Goal: Task Accomplishment & Management: Use online tool/utility

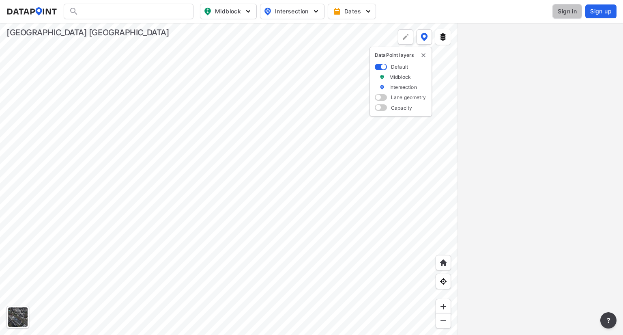
click at [564, 11] on span "Sign in" at bounding box center [567, 11] width 19 height 8
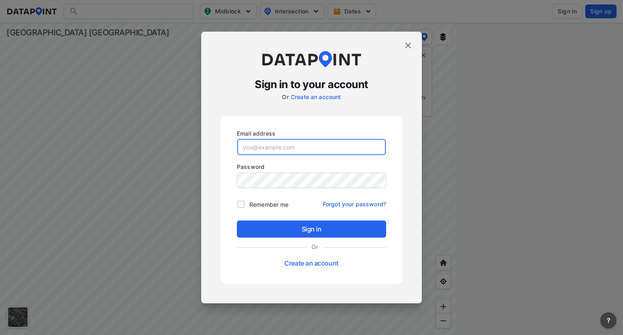
click at [302, 146] on input "email" at bounding box center [311, 147] width 148 height 16
type input "[EMAIL_ADDRESS][PERSON_NAME][DOMAIN_NAME]"
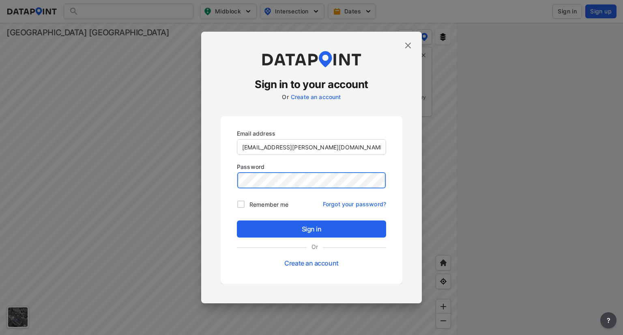
click at [200, 185] on div "Sign in to your account Or Create an account Email address agarrison@kittelson.…" at bounding box center [311, 167] width 623 height 335
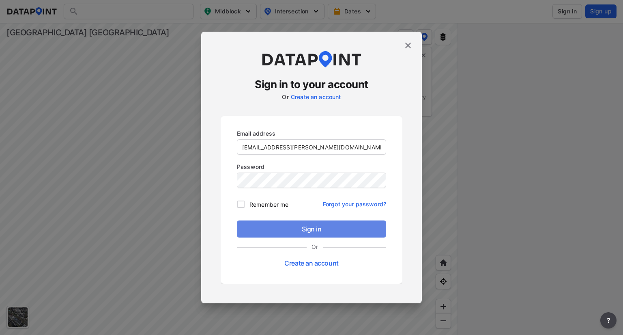
click at [289, 230] on span "Sign in" at bounding box center [311, 229] width 136 height 10
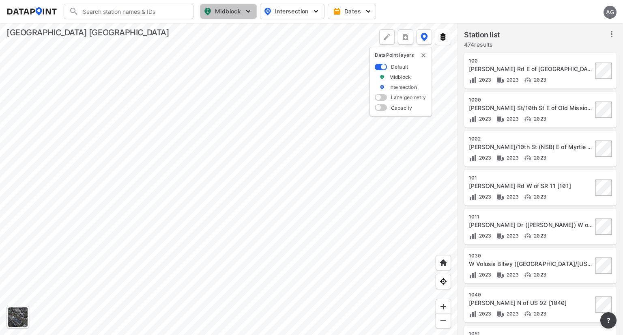
click at [247, 11] on img "button" at bounding box center [248, 11] width 8 height 8
click at [184, 29] on input "Volume count" at bounding box center [182, 30] width 8 height 8
checkbox input "true"
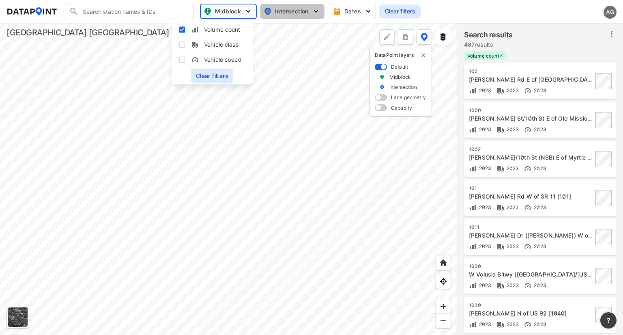
click at [313, 8] on img "button" at bounding box center [316, 11] width 8 height 8
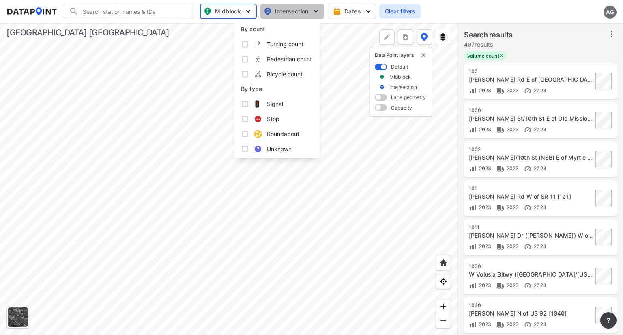
click at [313, 8] on img "button" at bounding box center [316, 11] width 8 height 8
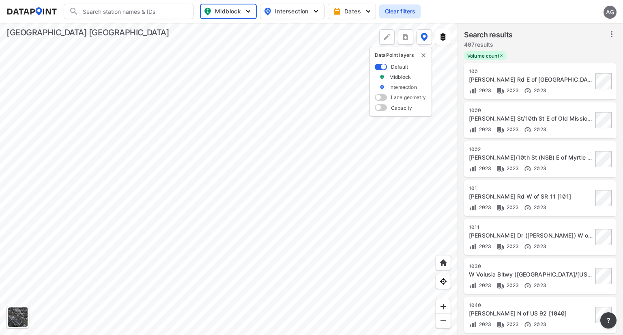
click at [610, 32] on icon at bounding box center [612, 34] width 10 height 10
click at [570, 57] on li "Select stations & export" at bounding box center [573, 52] width 94 height 15
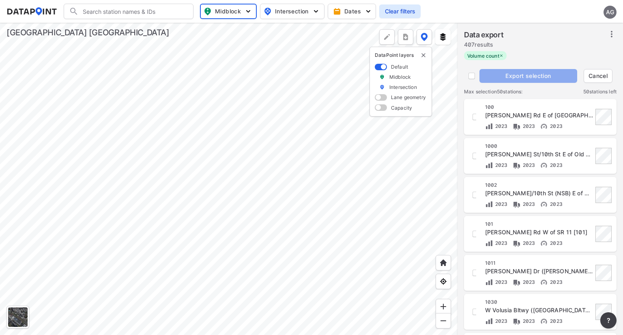
click at [477, 116] on div "100 Arredondo Grant Rd E of Spring Garden Ranch Rd [100] 2023 2023 2023" at bounding box center [540, 117] width 143 height 26
click at [475, 117] on input "decorative checkbox" at bounding box center [476, 117] width 14 height 14
checkbox input "true"
click at [475, 155] on input "decorative checkbox" at bounding box center [476, 156] width 14 height 14
checkbox input "true"
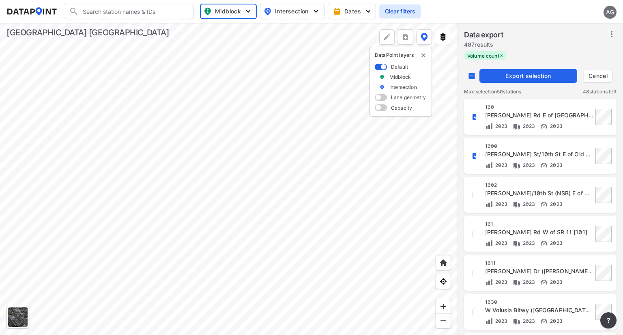
click at [476, 198] on div "1002 Josephine St/10th St (NSB) E of Myrtle Rd [1002] 2023 2023 2023" at bounding box center [540, 195] width 143 height 26
click at [473, 196] on input "decorative checkbox" at bounding box center [476, 195] width 14 height 14
checkbox input "true"
click at [475, 236] on input "decorative checkbox" at bounding box center [476, 234] width 14 height 14
checkbox input "true"
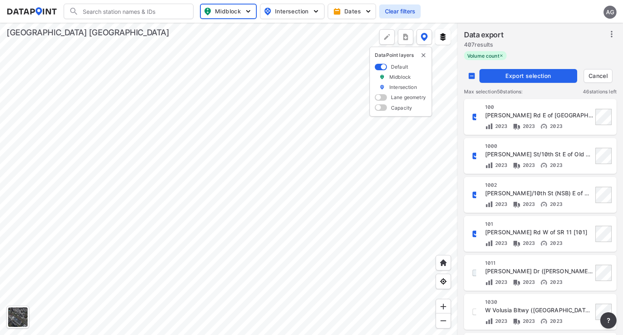
click at [475, 273] on input "decorative checkbox" at bounding box center [476, 273] width 14 height 14
checkbox input "true"
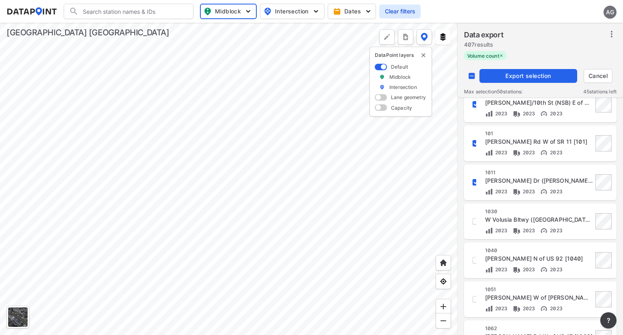
scroll to position [92, 0]
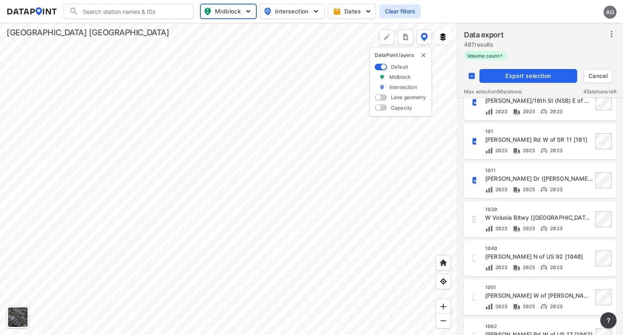
click at [472, 222] on input "decorative checkbox" at bounding box center [476, 219] width 14 height 14
checkbox input "true"
click at [474, 259] on input "decorative checkbox" at bounding box center [476, 258] width 14 height 14
checkbox input "true"
click at [473, 297] on input "decorative checkbox" at bounding box center [476, 297] width 14 height 14
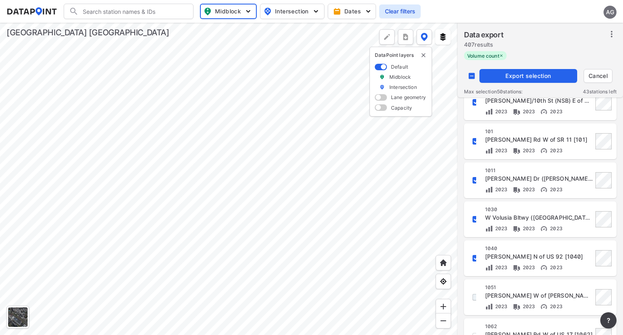
checkbox input "true"
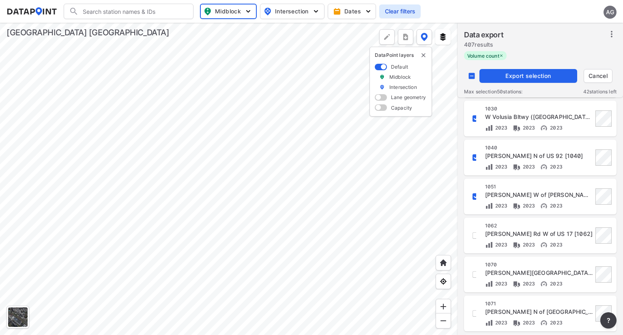
scroll to position [193, 0]
click at [473, 238] on input "decorative checkbox" at bounding box center [476, 235] width 14 height 14
checkbox input "true"
click at [475, 272] on input "decorative checkbox" at bounding box center [476, 274] width 14 height 14
checkbox input "true"
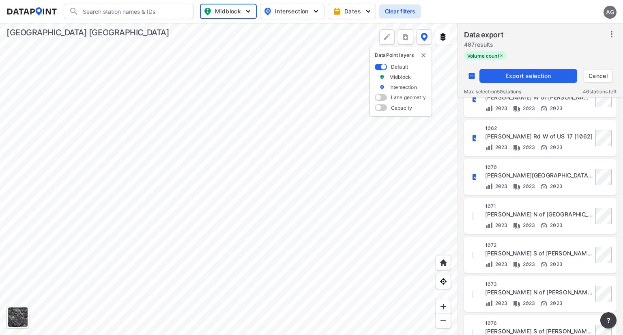
scroll to position [292, 0]
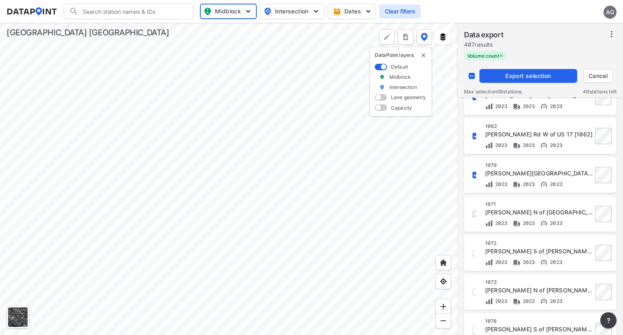
click at [473, 215] on input "decorative checkbox" at bounding box center [476, 214] width 14 height 14
checkbox input "true"
click at [476, 251] on div "1072 Lake Helen-Osteen Rd S of Catalina Blvd [1072] 2023 2023 2023" at bounding box center [540, 253] width 143 height 26
click at [473, 251] on input "decorative checkbox" at bounding box center [476, 253] width 14 height 14
checkbox input "true"
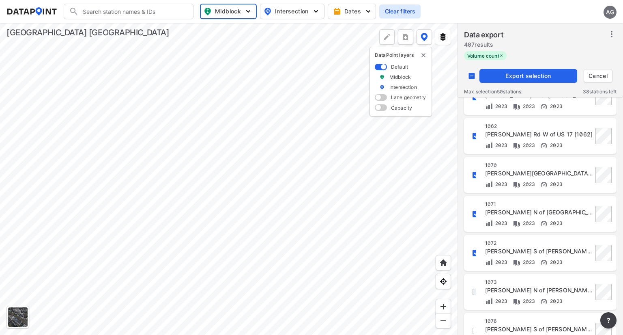
click at [475, 290] on input "decorative checkbox" at bounding box center [476, 292] width 14 height 14
checkbox input "true"
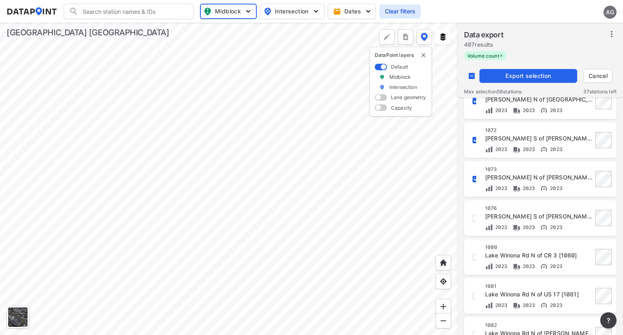
scroll to position [408, 0]
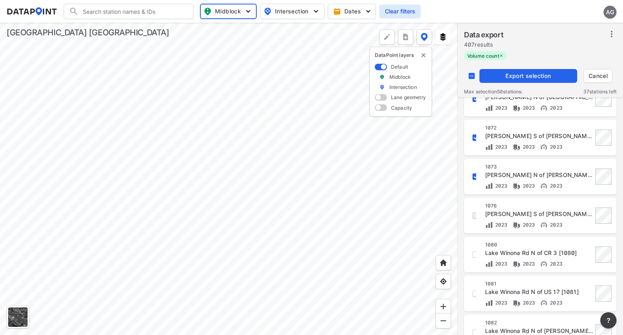
click at [471, 220] on input "decorative checkbox" at bounding box center [476, 215] width 14 height 14
checkbox input "true"
click at [480, 250] on div "1080 Lake Winona Rd N of CR 3 [1080] 2023 2023 2023" at bounding box center [540, 254] width 143 height 26
click at [471, 259] on input "decorative checkbox" at bounding box center [476, 254] width 14 height 14
checkbox input "true"
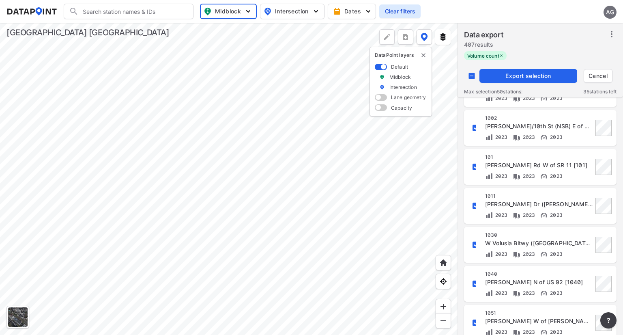
scroll to position [0, 0]
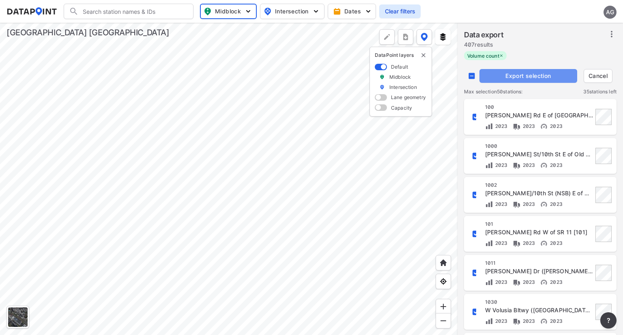
click at [529, 74] on span "Export selection" at bounding box center [528, 76] width 91 height 8
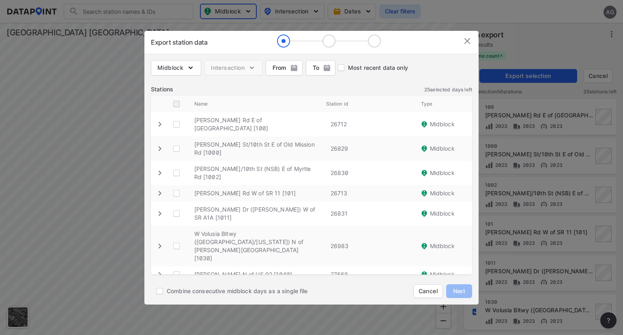
click at [172, 100] on input "decorative checkbox" at bounding box center [176, 103] width 15 height 15
checkbox input "true"
checkbox \ "true"
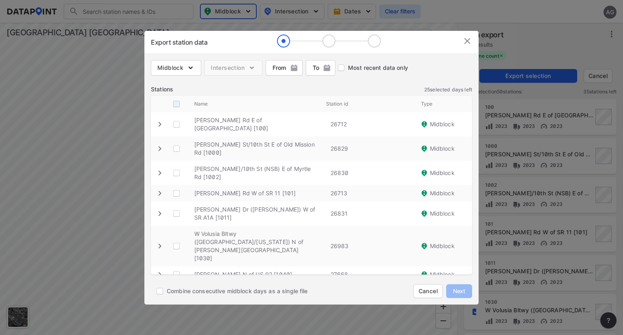
checkbox \ "true"
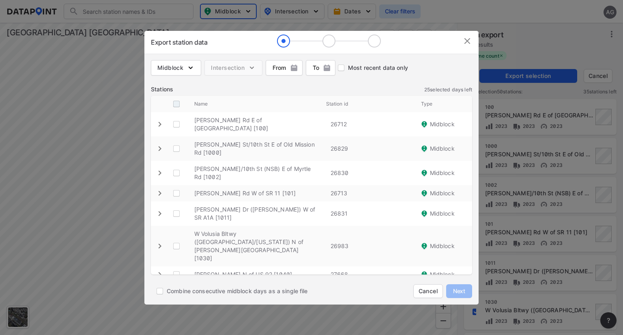
checkbox \ "true"
click at [158, 289] on input "Combine consecutive midblock days as a single file" at bounding box center [160, 291] width 14 height 14
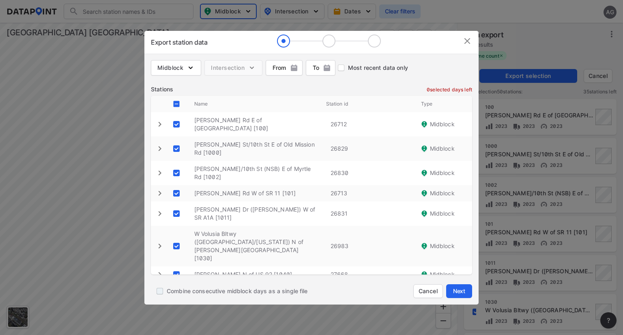
checkbox input "true"
click at [196, 64] on button "Midblock" at bounding box center [176, 67] width 50 height 15
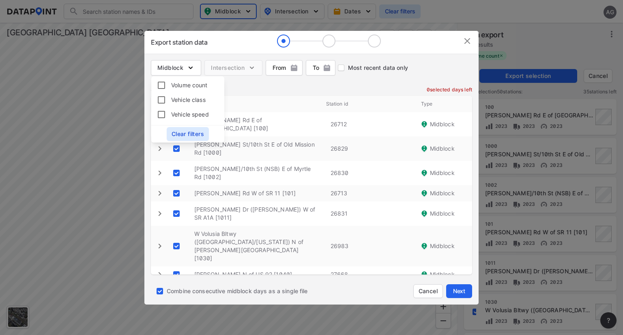
click at [195, 85] on span "Volume count" at bounding box center [189, 85] width 37 height 9
click at [171, 85] on input "Volume count" at bounding box center [162, 85] width 18 height 10
checkbox input "true"
click at [204, 57] on div "Midblock Intersection From From To To Clear Most recent data only" at bounding box center [311, 70] width 334 height 32
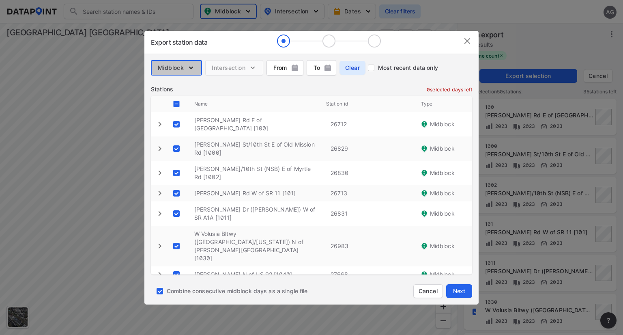
click at [196, 68] on button "Midblock" at bounding box center [176, 67] width 51 height 15
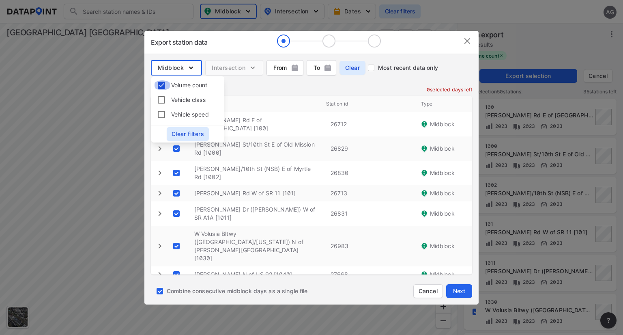
click at [170, 82] on input "Volume count" at bounding box center [162, 85] width 18 height 10
checkbox input "false"
click at [227, 86] on div "Stations 0 selected days left" at bounding box center [311, 89] width 321 height 8
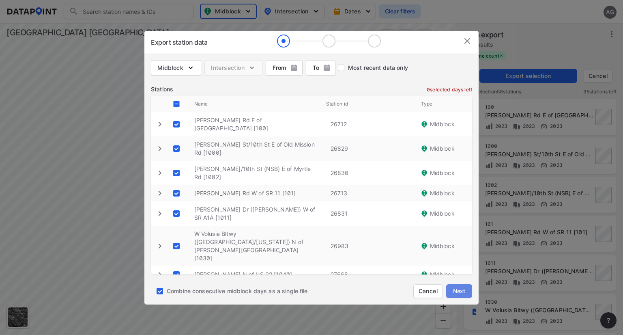
click at [466, 292] on span "Next" at bounding box center [459, 291] width 16 height 8
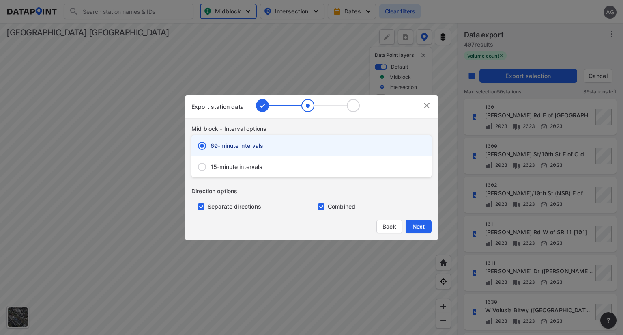
click at [294, 173] on div "15-minute intervals" at bounding box center [311, 166] width 240 height 21
radio input "false"
radio input "true"
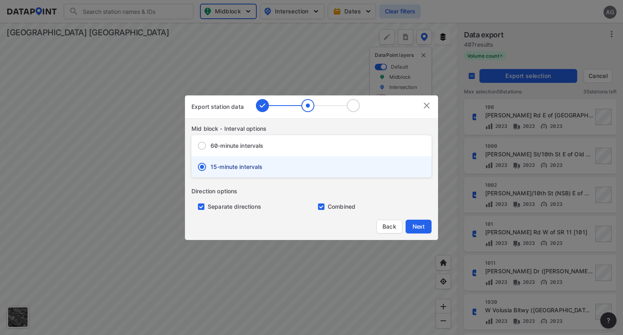
click at [200, 206] on input "primary checkbox" at bounding box center [199, 206] width 16 height 6
checkbox input "false"
click at [422, 223] on span "Next" at bounding box center [418, 226] width 16 height 8
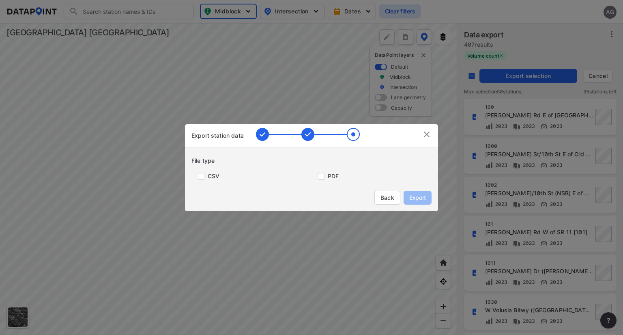
click at [210, 176] on label "CSV" at bounding box center [214, 176] width 12 height 8
click at [200, 174] on input "primary checkbox" at bounding box center [199, 176] width 16 height 6
checkbox input "true"
click at [414, 193] on button "Export" at bounding box center [418, 198] width 28 height 14
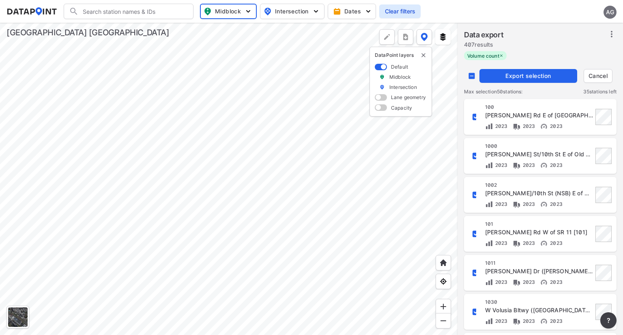
click at [610, 34] on icon at bounding box center [612, 34] width 10 height 10
click at [577, 50] on span "Select stations & export" at bounding box center [576, 52] width 65 height 8
click at [545, 72] on span "Export selection" at bounding box center [528, 76] width 91 height 8
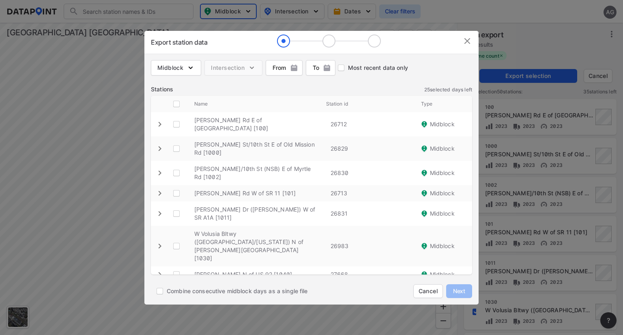
click at [224, 292] on span "Combine consecutive midblock days as a single file" at bounding box center [237, 291] width 141 height 8
click at [167, 292] on input "Combine consecutive midblock days as a single file" at bounding box center [160, 291] width 14 height 14
checkbox input "true"
click at [174, 98] on input "decorative checkbox" at bounding box center [176, 103] width 15 height 15
checkbox input "true"
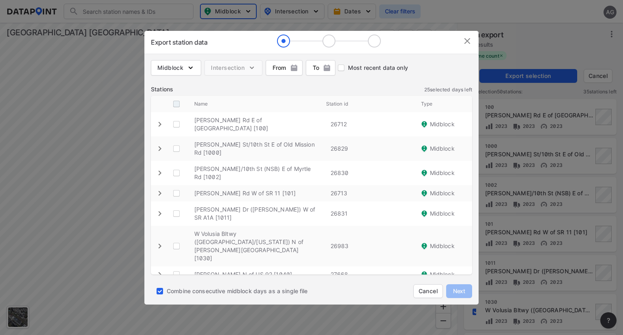
checkbox \ "true"
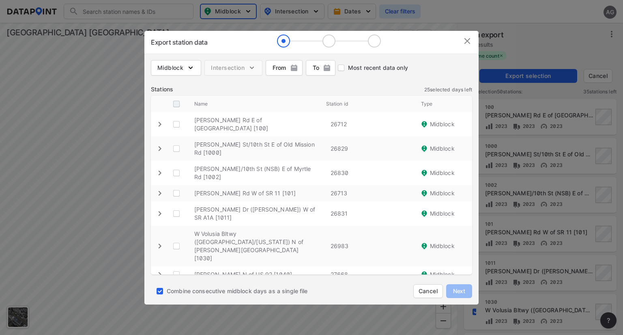
checkbox \ "true"
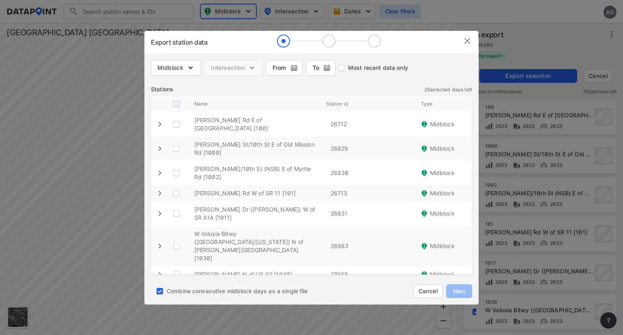
checkbox \ "true"
click at [236, 290] on span "Combine consecutive midblock days as a single file" at bounding box center [237, 291] width 141 height 8
click at [167, 290] on input "Combine consecutive midblock days as a single file" at bounding box center [160, 291] width 14 height 14
checkbox input "false"
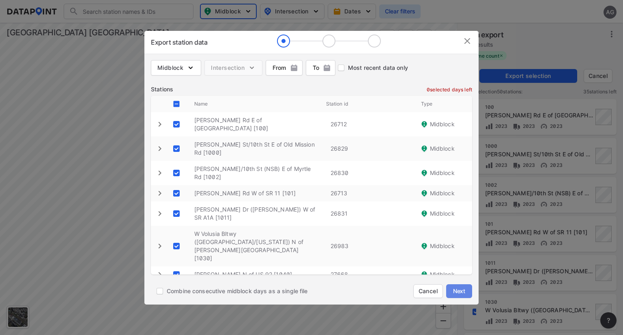
click at [467, 294] on span "Next" at bounding box center [459, 291] width 16 height 8
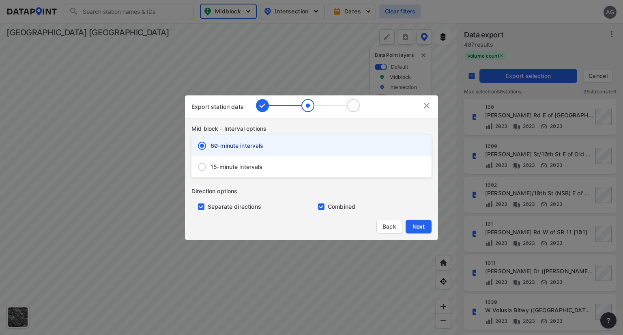
click at [302, 179] on div "Mid block - Interval options 60-minute intervals 15-minute intervals Direction …" at bounding box center [311, 168] width 253 height 86
click at [304, 172] on div "15-minute intervals" at bounding box center [311, 166] width 240 height 21
radio input "false"
radio input "true"
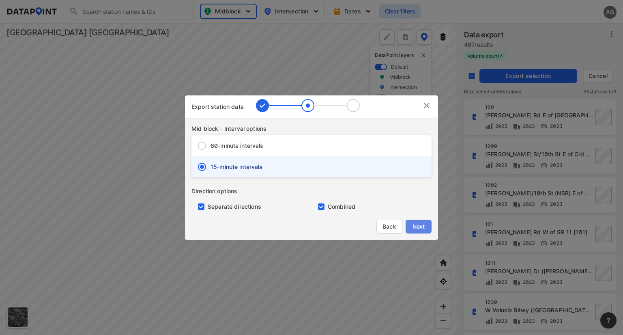
click at [420, 219] on button "Next" at bounding box center [419, 226] width 26 height 14
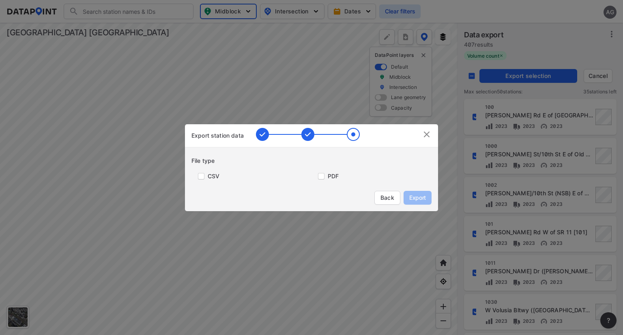
click at [208, 172] on label "CSV" at bounding box center [214, 176] width 12 height 8
click at [209, 177] on label "CSV" at bounding box center [214, 176] width 12 height 8
click at [200, 173] on input "primary checkbox" at bounding box center [199, 176] width 16 height 6
checkbox input "true"
click at [415, 194] on span "Export" at bounding box center [417, 197] width 18 height 8
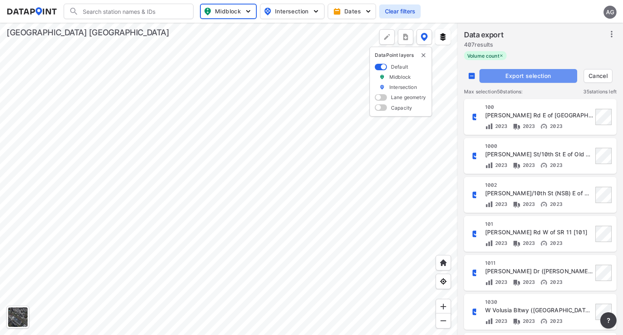
click at [500, 78] on span "Export selection" at bounding box center [528, 76] width 91 height 8
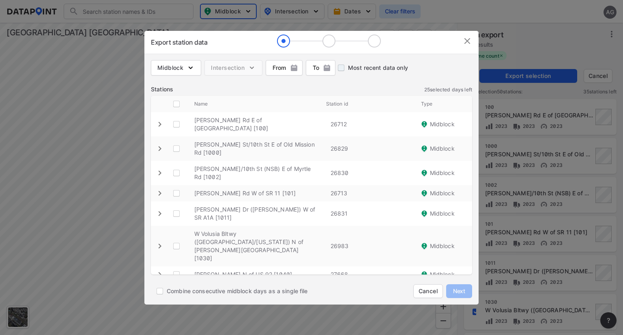
click at [341, 67] on input "Most recent data only" at bounding box center [341, 68] width 14 height 14
checkbox input "true"
click at [260, 291] on span "Combine consecutive midblock days as a single file" at bounding box center [237, 291] width 141 height 8
click at [167, 291] on input "Combine consecutive midblock days as a single file" at bounding box center [160, 291] width 14 height 14
checkbox input "true"
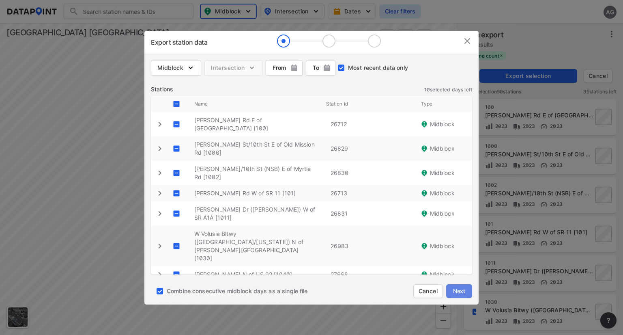
click at [471, 292] on button "Next" at bounding box center [459, 291] width 26 height 14
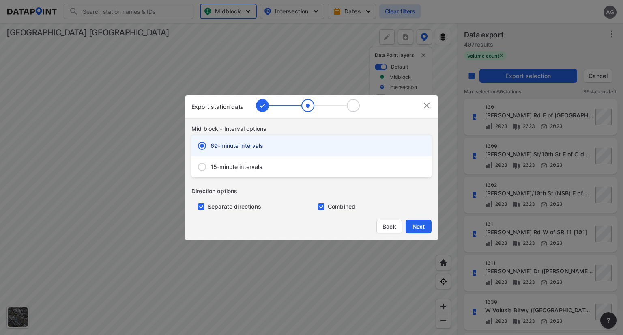
click at [264, 172] on div "15-minute intervals" at bounding box center [311, 166] width 240 height 21
radio input "false"
radio input "true"
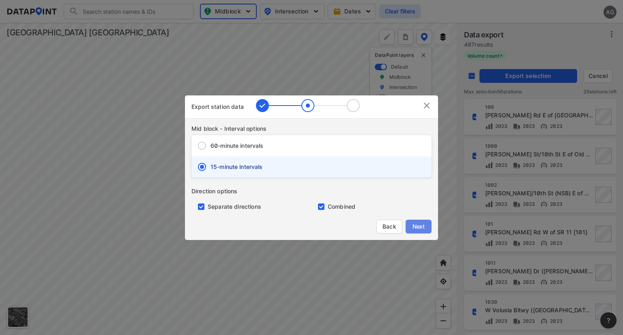
click at [420, 223] on span "Next" at bounding box center [418, 226] width 16 height 8
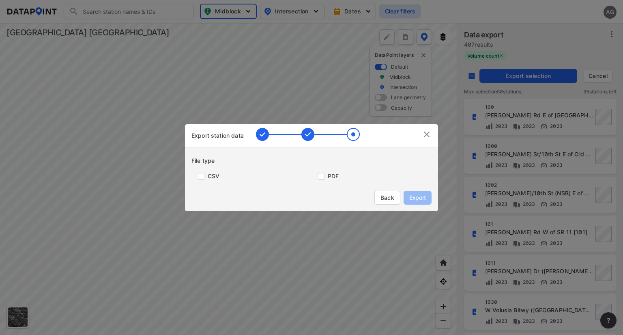
click at [426, 136] on img at bounding box center [427, 134] width 10 height 10
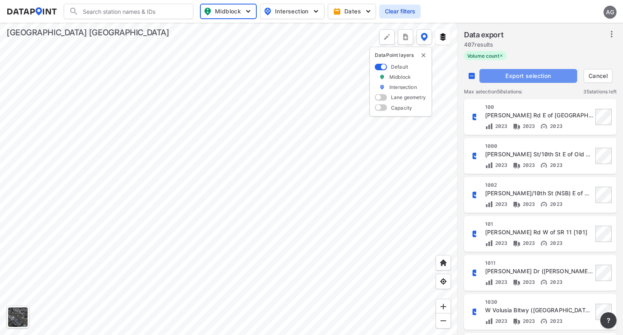
click at [518, 77] on span "Export selection" at bounding box center [528, 76] width 91 height 8
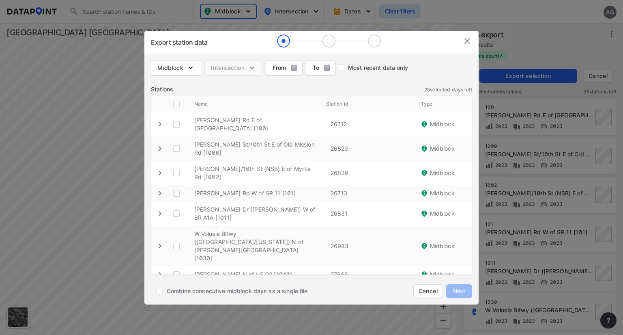
click at [184, 289] on span "Combine consecutive midblock days as a single file" at bounding box center [237, 291] width 141 height 8
click at [167, 289] on input "Combine consecutive midblock days as a single file" at bounding box center [160, 291] width 14 height 14
checkbox input "true"
click at [342, 67] on input "Most recent data only" at bounding box center [341, 68] width 14 height 14
checkbox input "true"
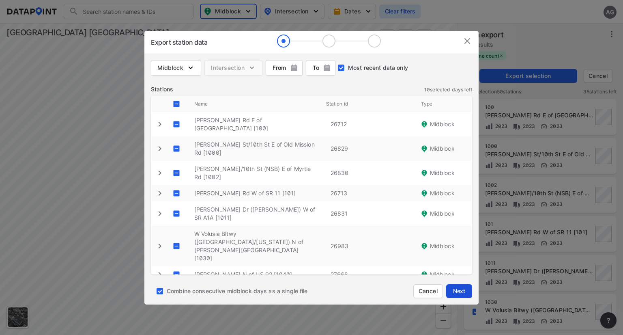
click at [462, 288] on span "Next" at bounding box center [459, 291] width 16 height 8
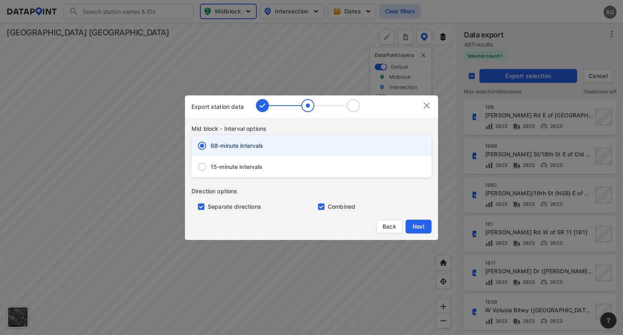
click at [268, 169] on div "15-minute intervals" at bounding box center [311, 166] width 240 height 21
radio input "false"
radio input "true"
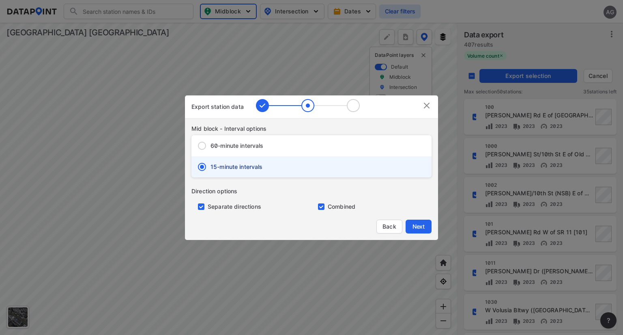
click at [230, 208] on div "Separate directions" at bounding box center [251, 202] width 120 height 15
click at [203, 206] on input "primary checkbox" at bounding box center [199, 206] width 16 height 6
checkbox input "false"
click at [417, 226] on span "Next" at bounding box center [418, 226] width 16 height 8
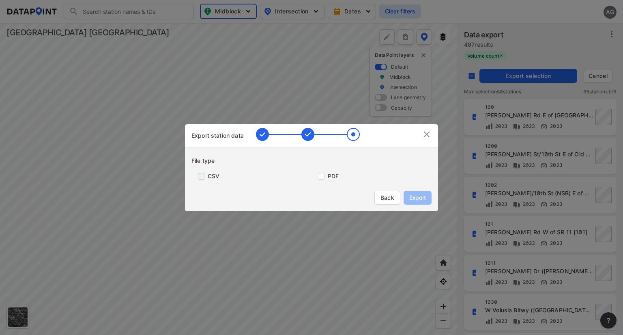
click at [201, 176] on input "primary checkbox" at bounding box center [199, 176] width 16 height 6
checkbox input "true"
click at [422, 196] on span "Export" at bounding box center [417, 197] width 18 height 8
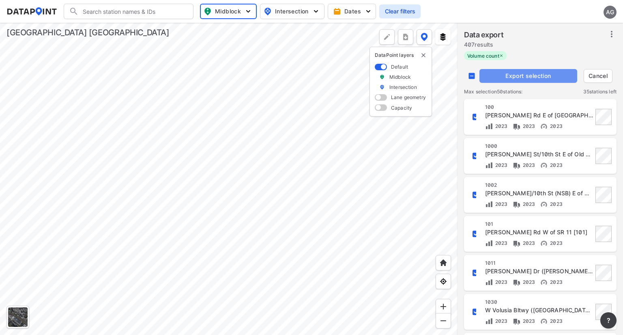
click at [528, 79] on span "Export selection" at bounding box center [528, 76] width 91 height 8
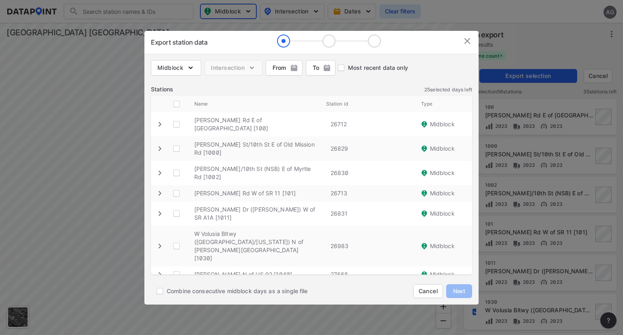
click at [351, 68] on span "Most recent data only" at bounding box center [378, 68] width 60 height 8
click at [348, 68] on input "Most recent data only" at bounding box center [341, 68] width 14 height 14
checkbox input "true"
click at [462, 287] on span "Next" at bounding box center [459, 291] width 16 height 8
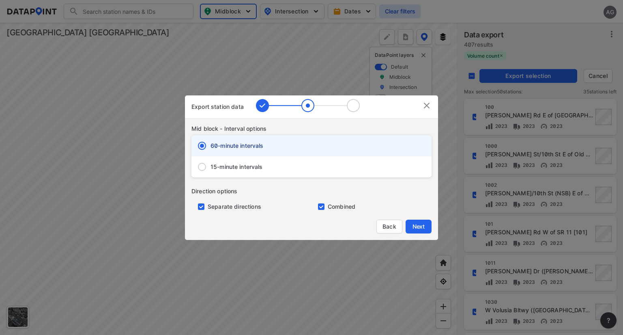
click at [251, 171] on div "15-minute intervals" at bounding box center [311, 166] width 240 height 21
radio input "false"
radio input "true"
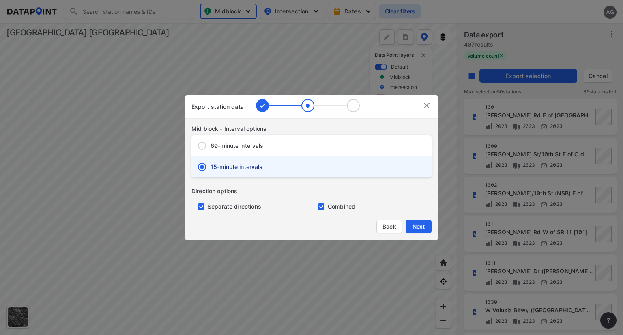
click at [206, 206] on input "primary checkbox" at bounding box center [199, 206] width 16 height 6
checkbox input "false"
click at [423, 227] on span "Next" at bounding box center [418, 226] width 16 height 8
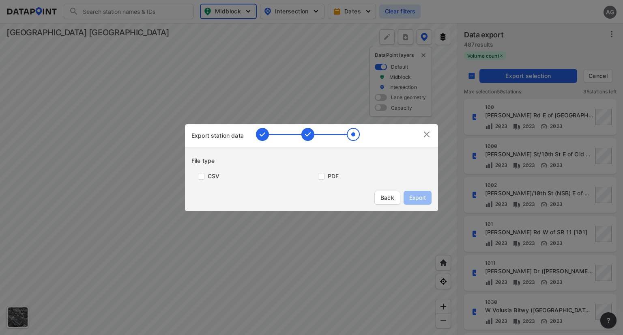
click at [218, 178] on label "CSV" at bounding box center [214, 176] width 12 height 8
click at [208, 176] on label "CSV" at bounding box center [214, 176] width 12 height 8
click at [200, 176] on input "primary checkbox" at bounding box center [199, 176] width 16 height 6
checkbox input "true"
click at [417, 195] on span "Export" at bounding box center [417, 197] width 18 height 8
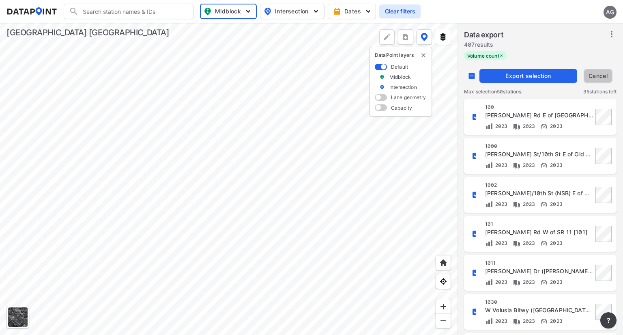
click at [599, 76] on span "Cancel" at bounding box center [597, 76] width 21 height 8
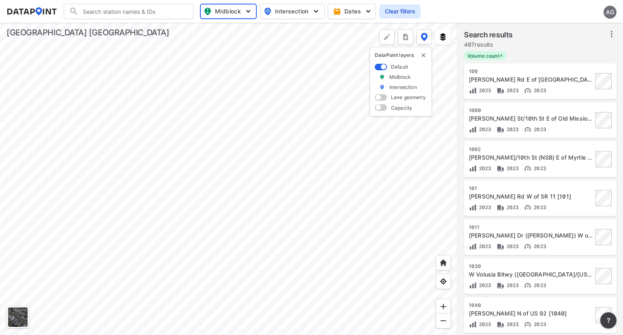
click at [613, 35] on icon at bounding box center [612, 34] width 10 height 10
click at [590, 52] on span "Select stations & export" at bounding box center [576, 52] width 65 height 8
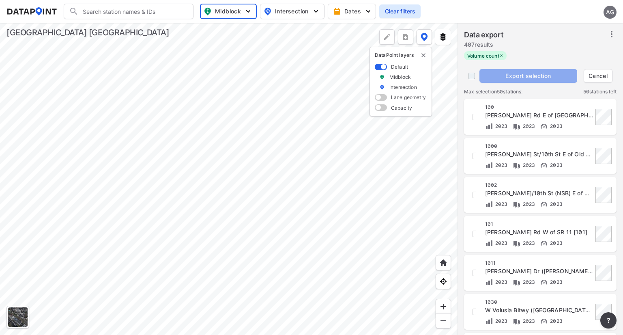
click at [468, 77] on input "decorative checkbox" at bounding box center [471, 75] width 15 height 15
checkbox input "true"
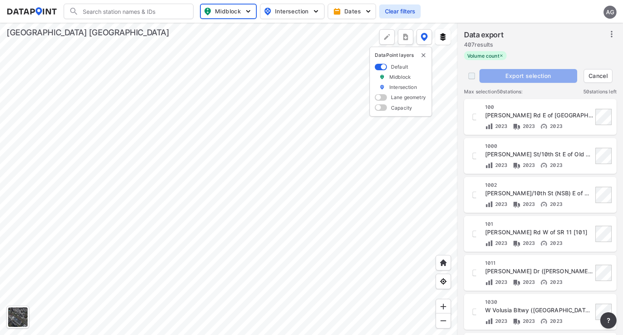
checkbox input "true"
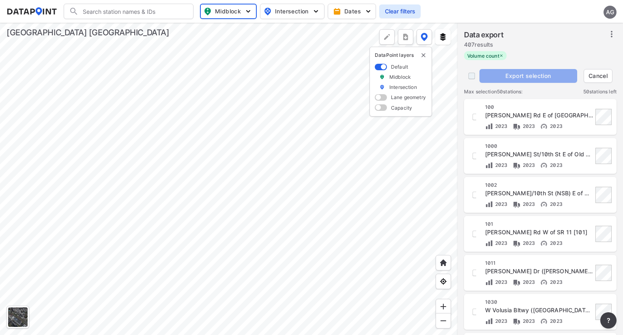
checkbox input "true"
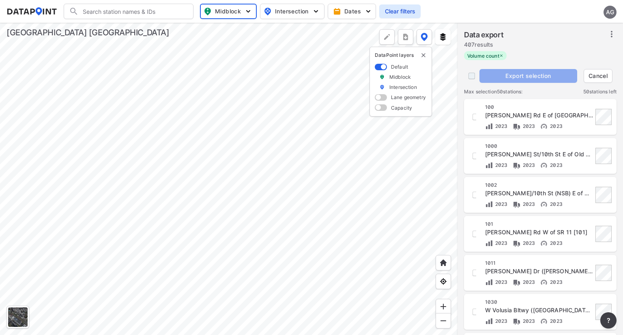
checkbox input "true"
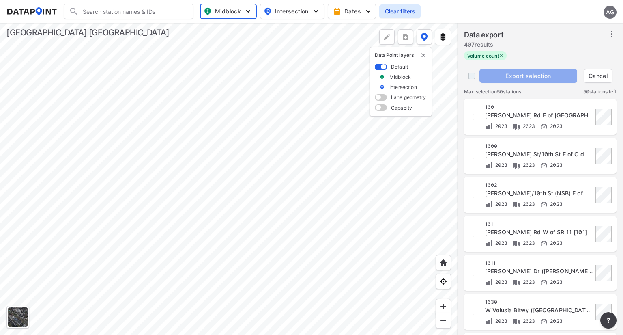
checkbox input "true"
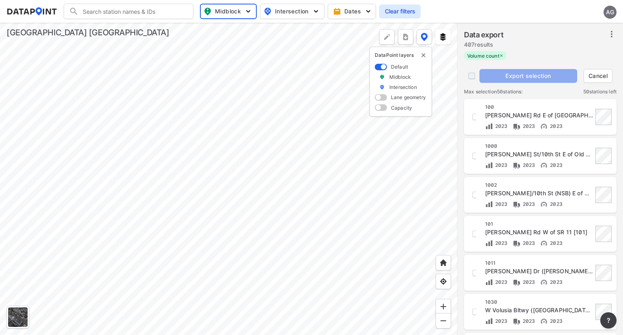
checkbox input "true"
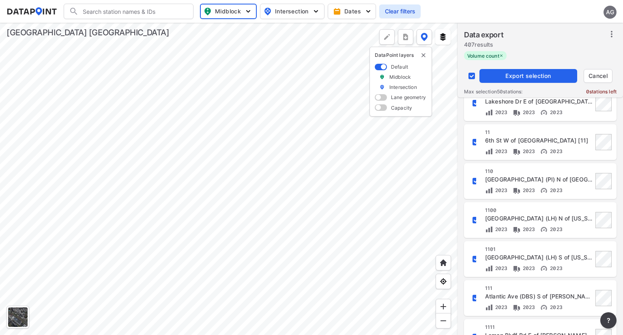
scroll to position [753, 0]
click at [474, 298] on input "decorative checkbox" at bounding box center [476, 299] width 14 height 14
checkbox input "false"
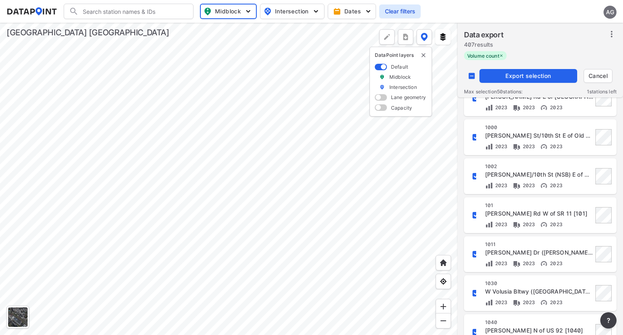
scroll to position [0, 0]
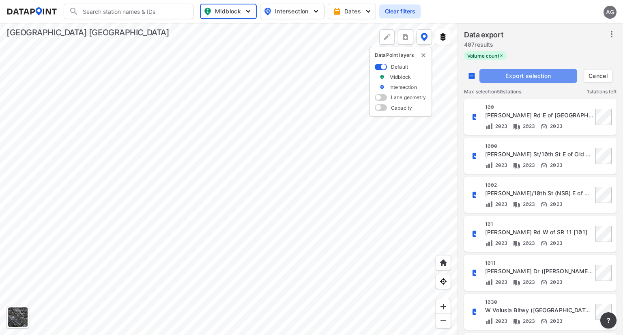
click at [549, 73] on span "Export selection" at bounding box center [528, 76] width 91 height 8
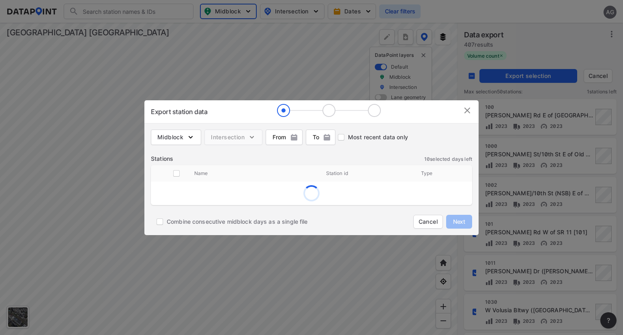
click at [466, 110] on img at bounding box center [467, 110] width 10 height 10
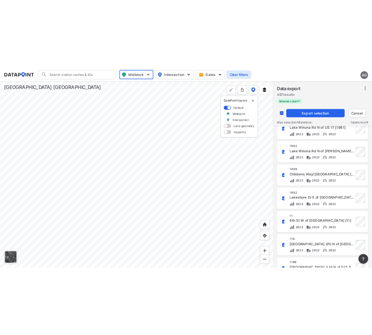
scroll to position [753, 0]
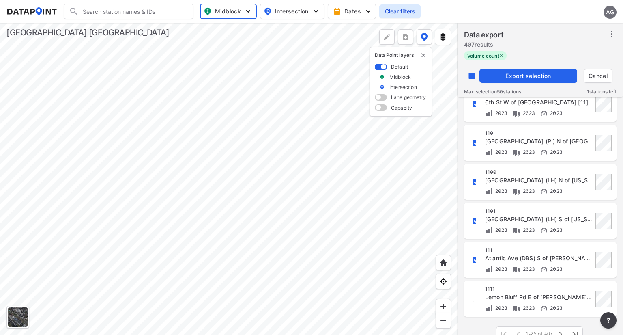
click at [468, 77] on input "decorative checkbox" at bounding box center [471, 75] width 15 height 15
checkbox input "true"
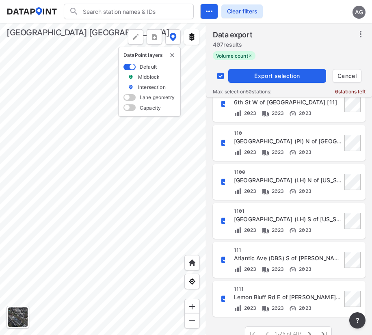
checkbox input "false"
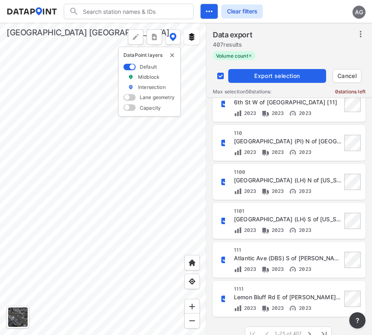
checkbox input "false"
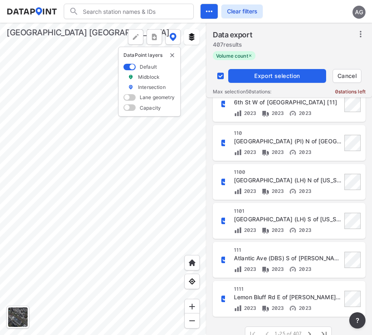
checkbox input "false"
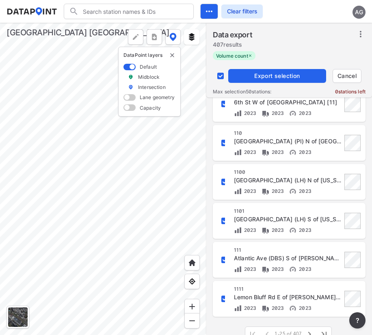
checkbox input "false"
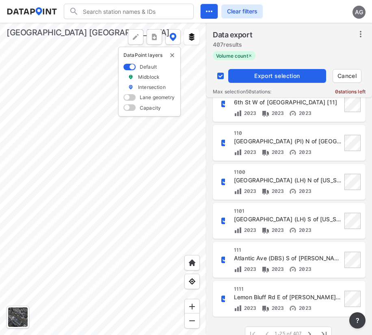
checkbox input "false"
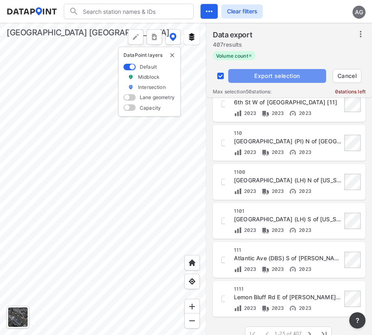
drag, startPoint x: 269, startPoint y: 75, endPoint x: 257, endPoint y: 77, distance: 12.0
click at [257, 77] on span "Export selection" at bounding box center [276, 76] width 91 height 8
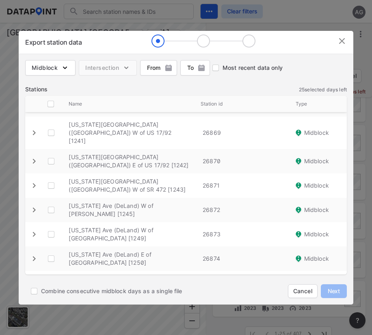
scroll to position [0, 0]
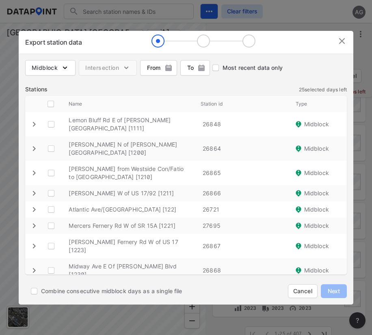
click at [338, 41] on img at bounding box center [342, 41] width 10 height 10
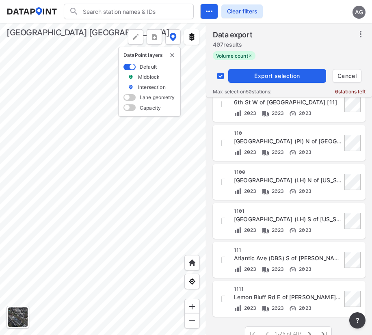
click at [221, 75] on input "decorative checkbox" at bounding box center [220, 75] width 15 height 15
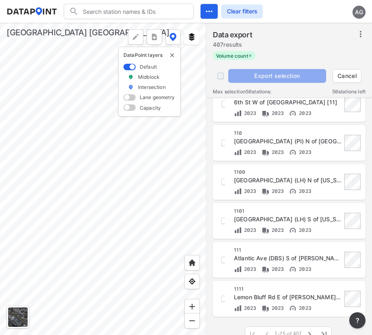
click at [221, 75] on input "decorative checkbox" at bounding box center [220, 75] width 15 height 15
checkbox input "true"
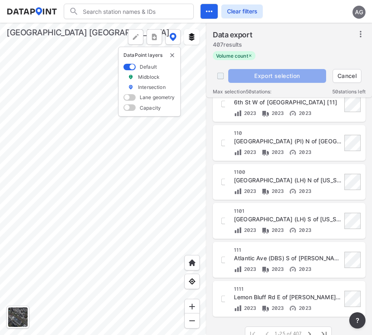
checkbox input "true"
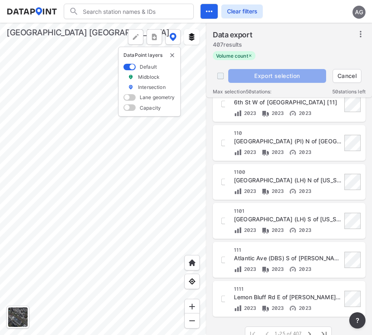
checkbox input "true"
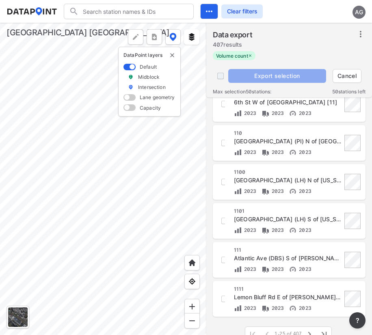
checkbox input "true"
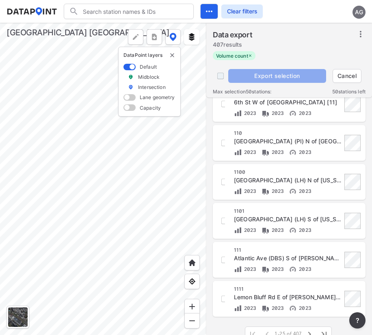
checkbox input "true"
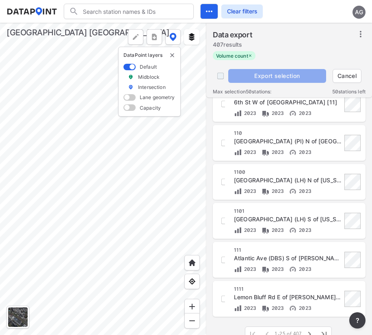
checkbox input "true"
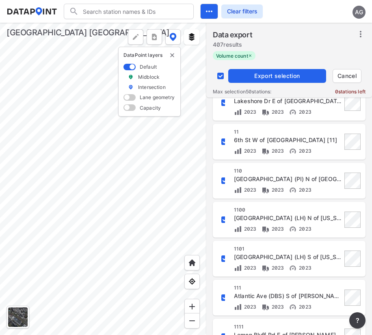
scroll to position [753, 0]
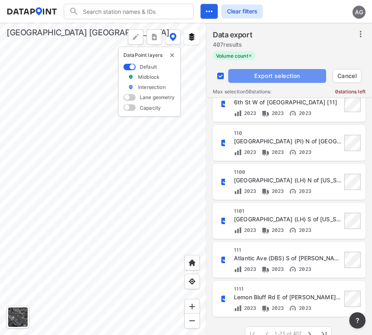
click at [299, 76] on span "Export selection" at bounding box center [276, 76] width 91 height 8
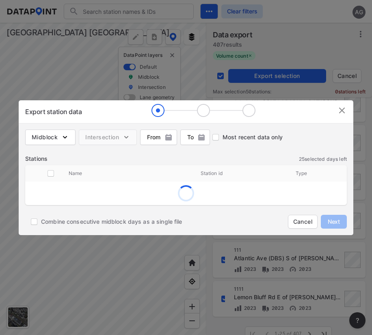
click at [342, 109] on img at bounding box center [342, 110] width 10 height 10
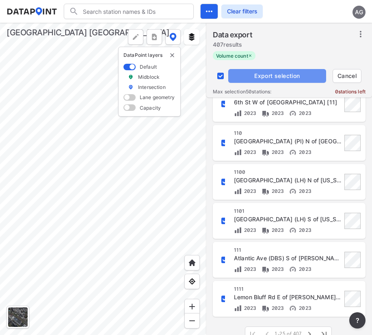
click at [273, 73] on span "Export selection" at bounding box center [276, 76] width 91 height 8
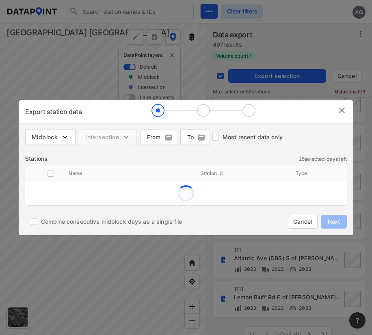
click at [342, 110] on img at bounding box center [342, 110] width 10 height 10
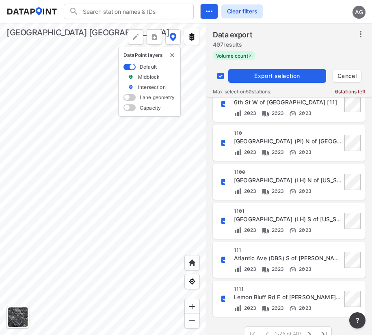
click at [304, 79] on span "Export selection" at bounding box center [276, 76] width 91 height 8
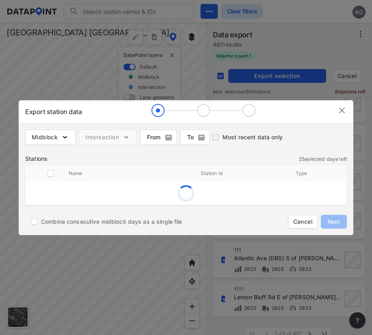
click at [215, 138] on input "Most recent data only" at bounding box center [215, 137] width 14 height 14
checkbox input "true"
click at [343, 108] on img at bounding box center [342, 110] width 10 height 10
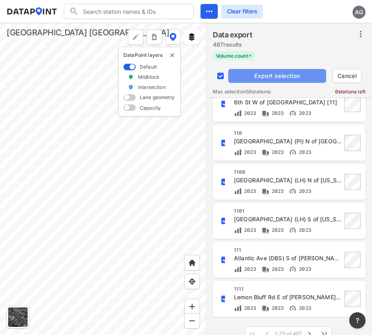
click at [284, 76] on span "Export selection" at bounding box center [276, 76] width 91 height 8
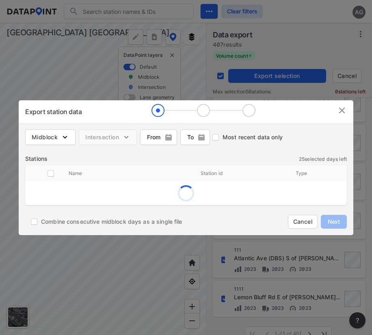
click at [344, 109] on img at bounding box center [342, 110] width 10 height 10
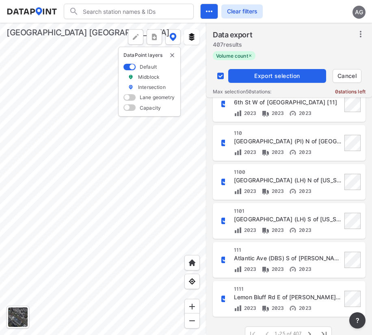
click at [223, 77] on input "decorative checkbox" at bounding box center [220, 75] width 15 height 15
checkbox input "false"
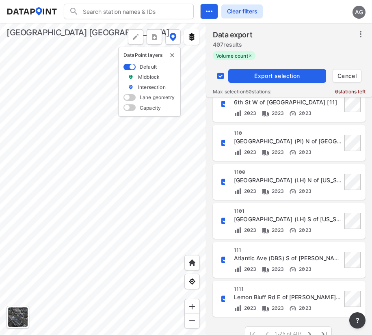
checkbox input "false"
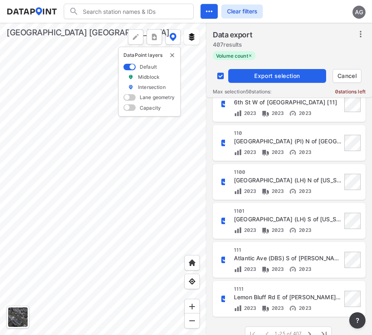
checkbox input "false"
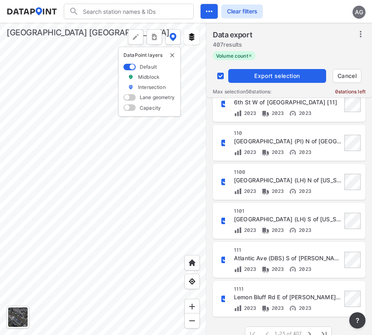
checkbox input "false"
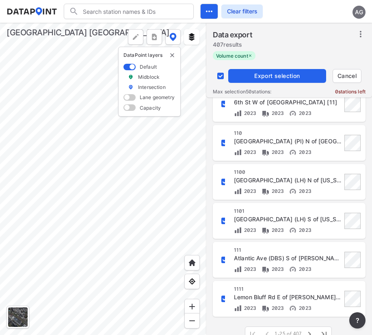
checkbox input "false"
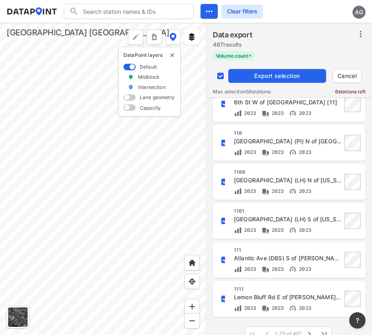
checkbox input "false"
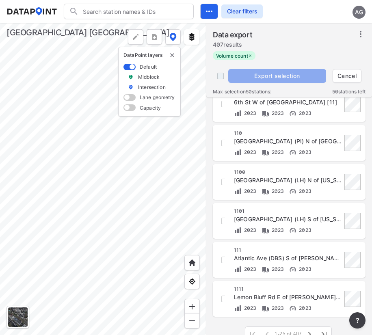
click at [223, 77] on input "decorative checkbox" at bounding box center [220, 75] width 15 height 15
checkbox input "true"
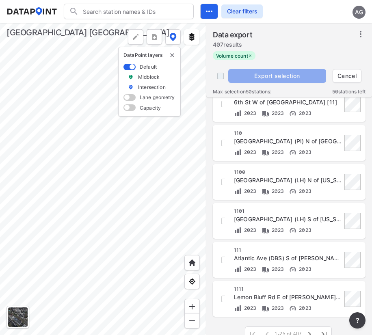
checkbox input "true"
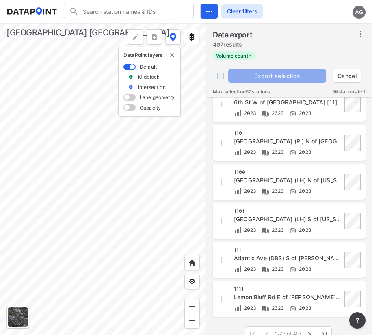
checkbox input "true"
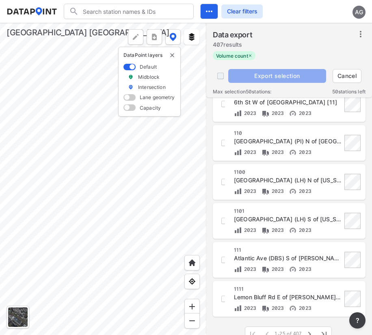
checkbox input "true"
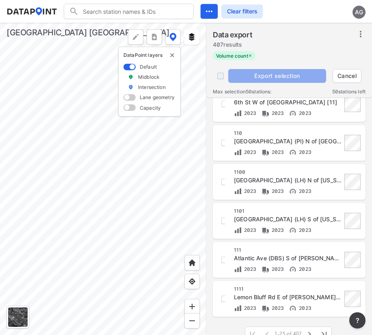
checkbox input "true"
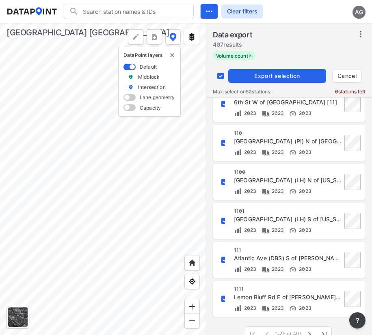
click at [223, 77] on input "decorative checkbox" at bounding box center [220, 75] width 15 height 15
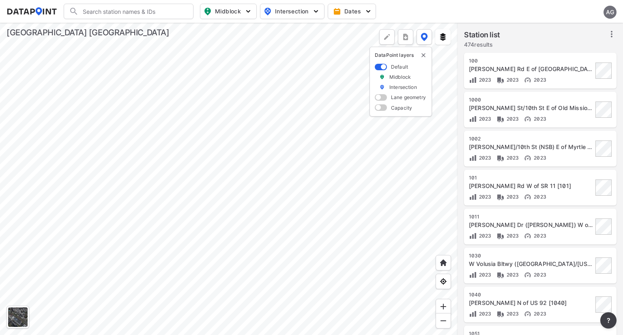
click at [224, 13] on span "Midblock" at bounding box center [228, 11] width 48 height 10
click at [204, 33] on span "Volume count" at bounding box center [222, 29] width 37 height 9
click at [186, 33] on input "Volume count" at bounding box center [182, 30] width 8 height 8
checkbox input "true"
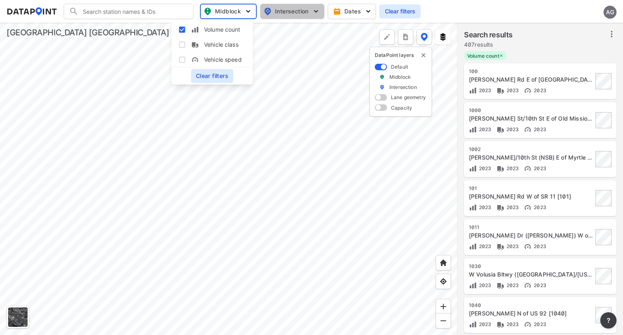
click at [314, 11] on img "button" at bounding box center [316, 11] width 8 height 8
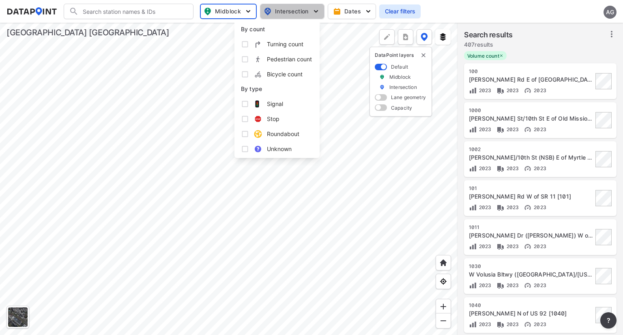
click at [314, 11] on img "button" at bounding box center [316, 11] width 8 height 8
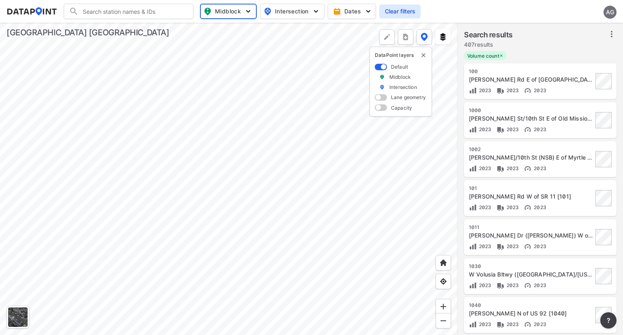
click at [371, 33] on icon at bounding box center [612, 34] width 10 height 10
click at [371, 54] on span "Select stations & export" at bounding box center [576, 52] width 65 height 8
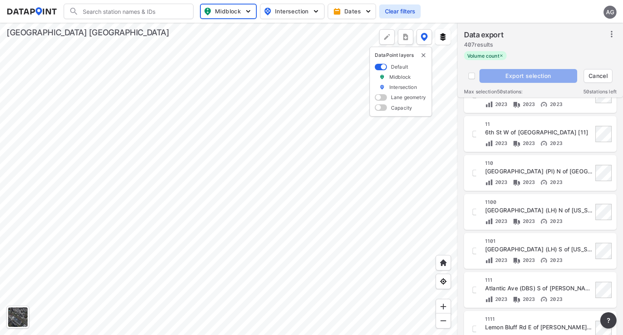
scroll to position [753, 0]
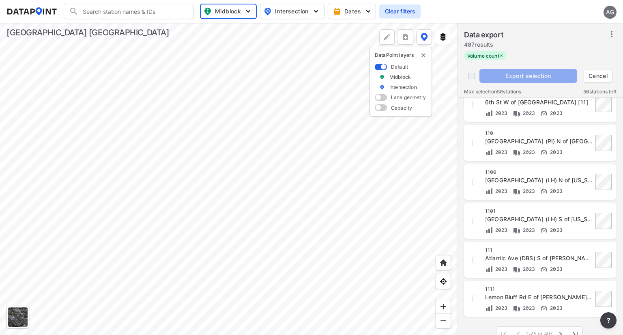
click at [371, 78] on input "decorative checkbox" at bounding box center [471, 75] width 15 height 15
checkbox input "true"
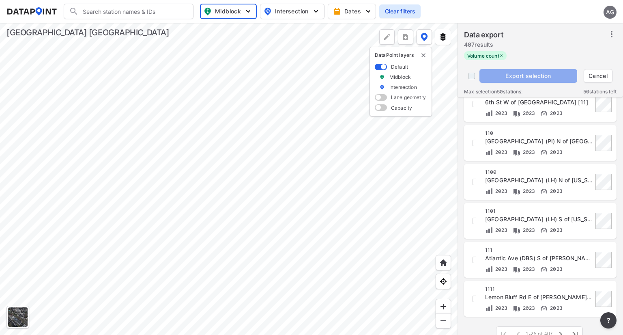
checkbox input "true"
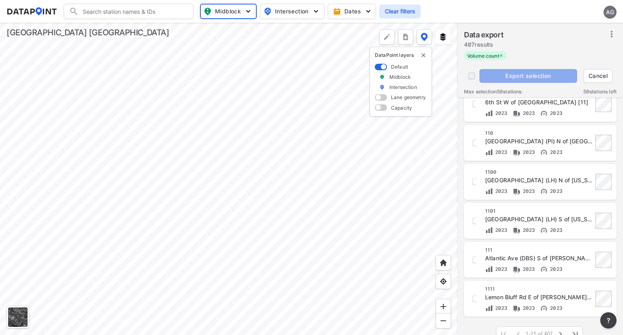
checkbox input "true"
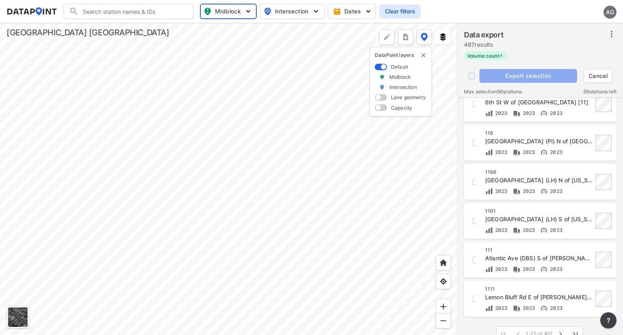
checkbox input "true"
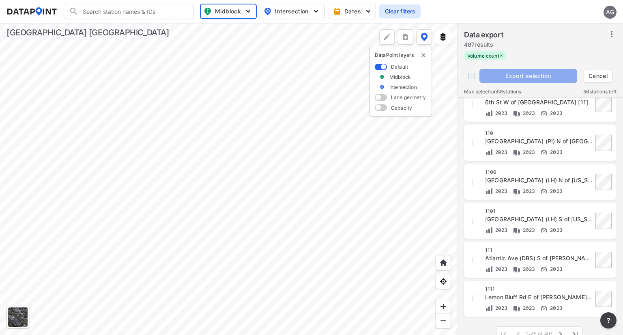
checkbox input "true"
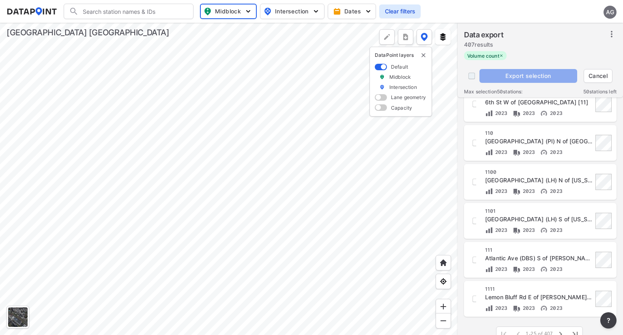
checkbox input "true"
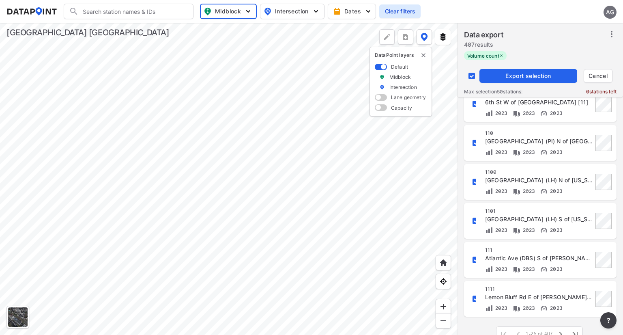
click at [371, 73] on input "decorative checkbox" at bounding box center [471, 75] width 15 height 15
checkbox input "false"
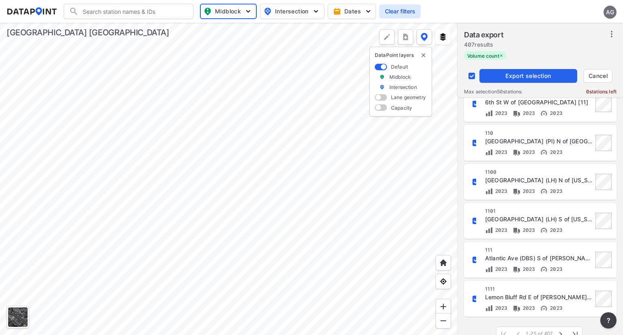
checkbox input "false"
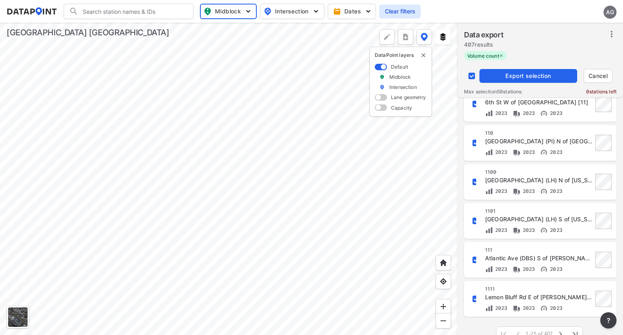
checkbox input "false"
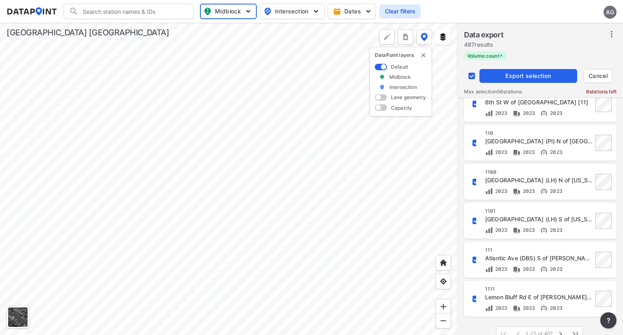
checkbox input "false"
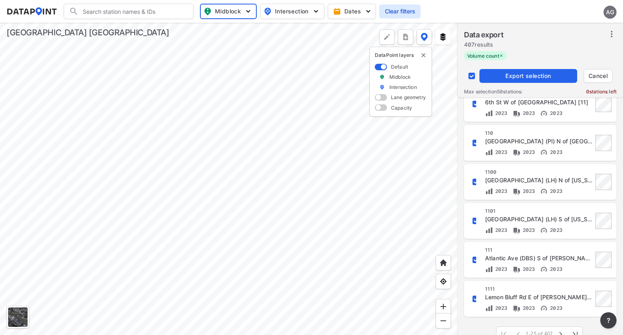
checkbox input "false"
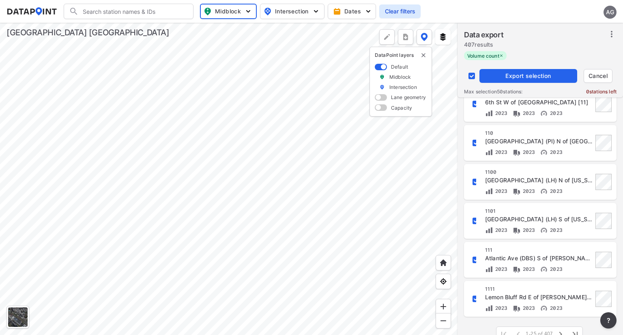
checkbox input "false"
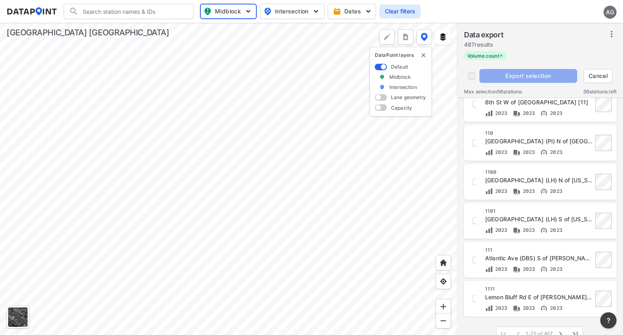
click at [371, 73] on input "decorative checkbox" at bounding box center [471, 75] width 15 height 15
checkbox input "true"
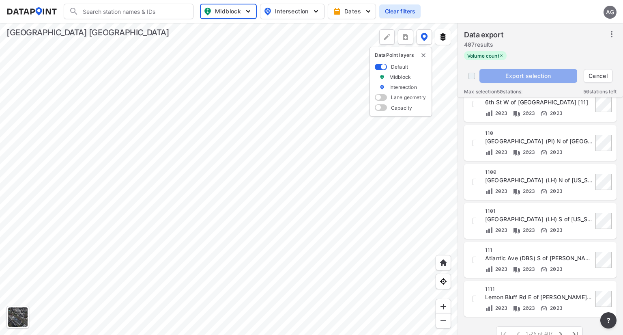
checkbox input "true"
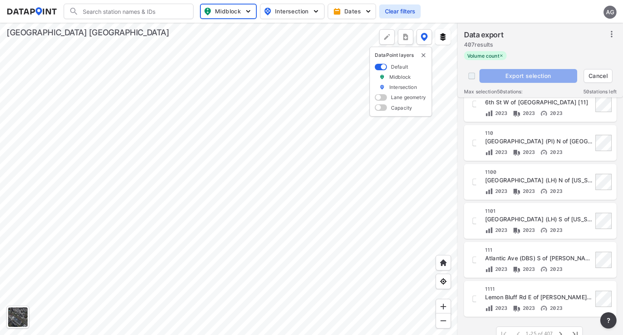
checkbox input "true"
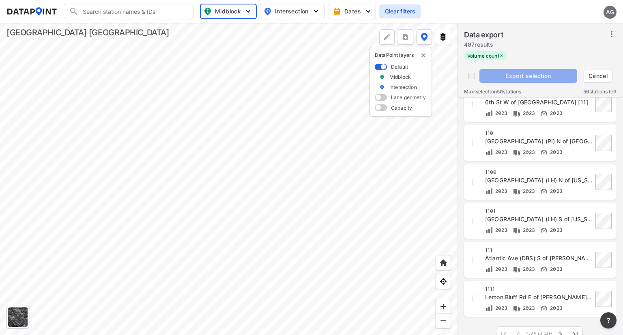
checkbox input "true"
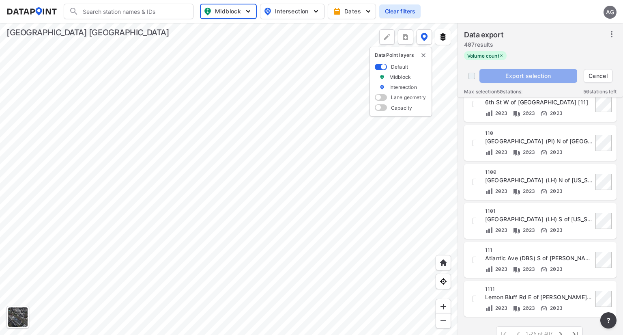
checkbox input "true"
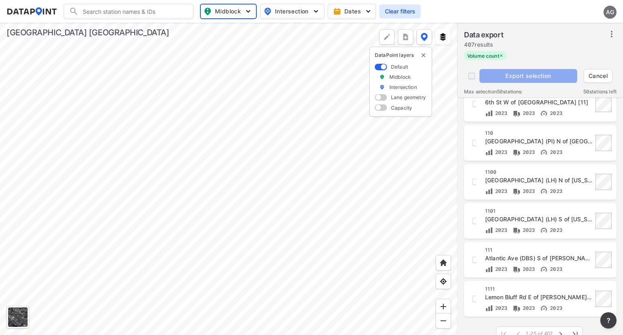
checkbox input "true"
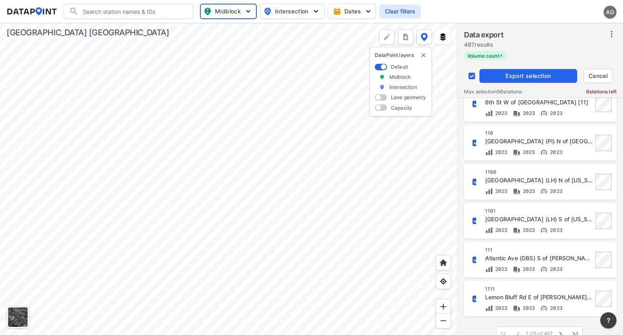
click at [371, 73] on input "decorative checkbox" at bounding box center [471, 75] width 15 height 15
checkbox input "false"
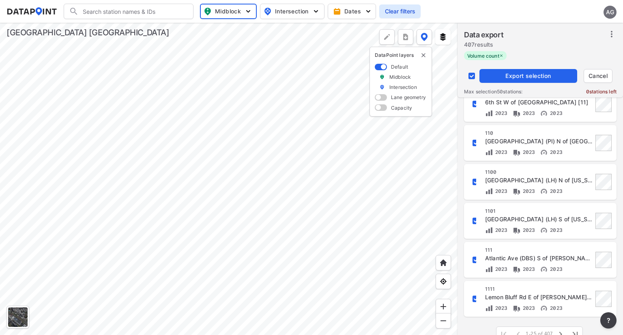
checkbox input "false"
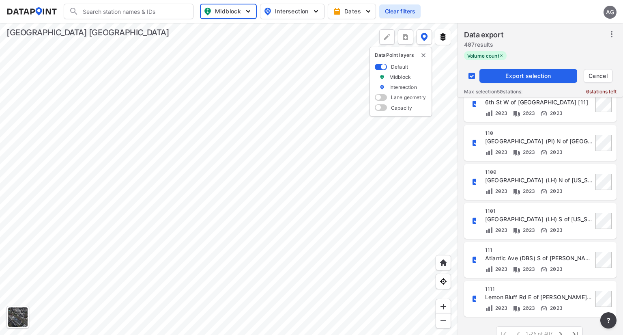
checkbox input "false"
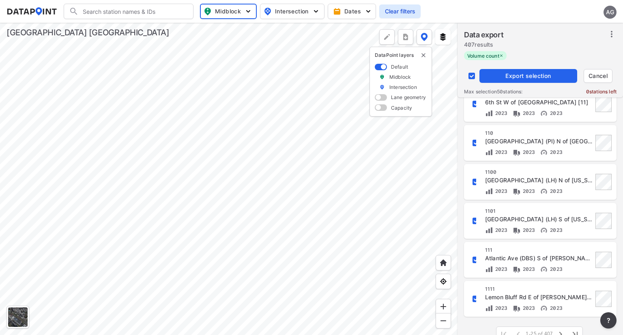
checkbox input "false"
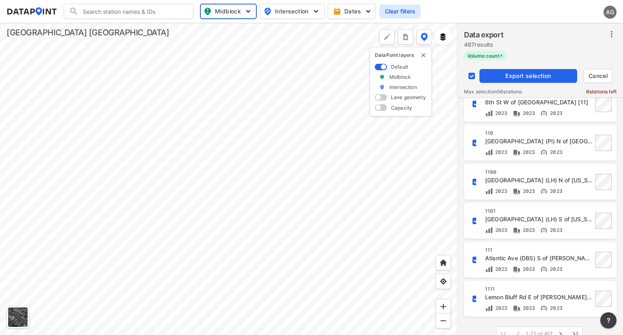
checkbox input "false"
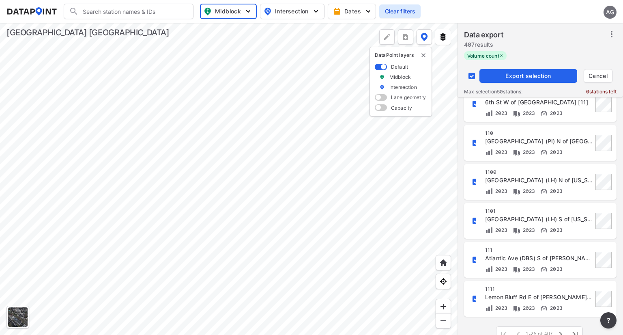
checkbox input "false"
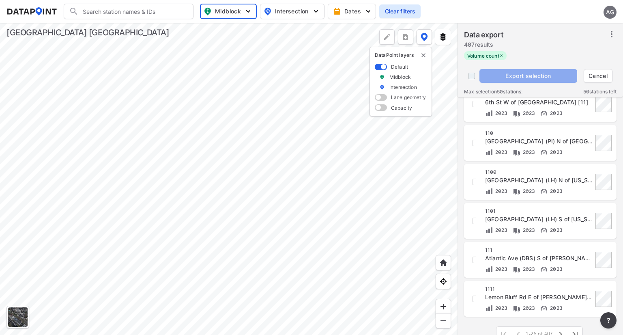
click at [371, 73] on input "decorative checkbox" at bounding box center [471, 75] width 15 height 15
checkbox input "true"
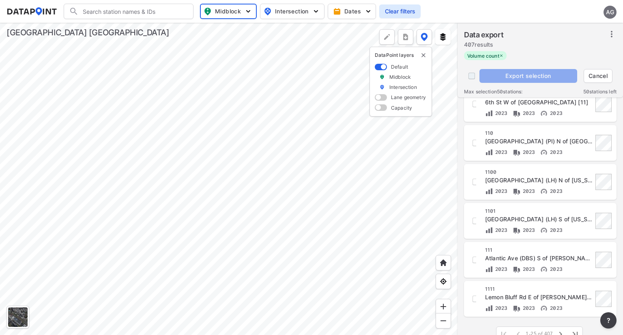
checkbox input "true"
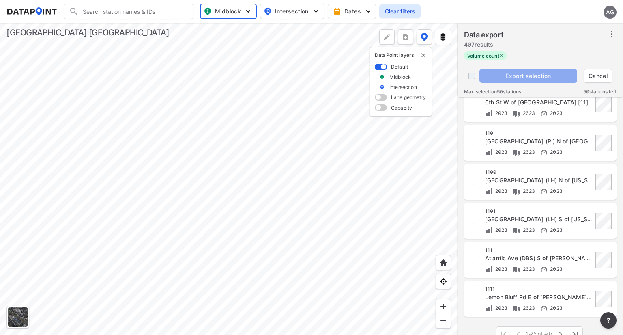
checkbox input "true"
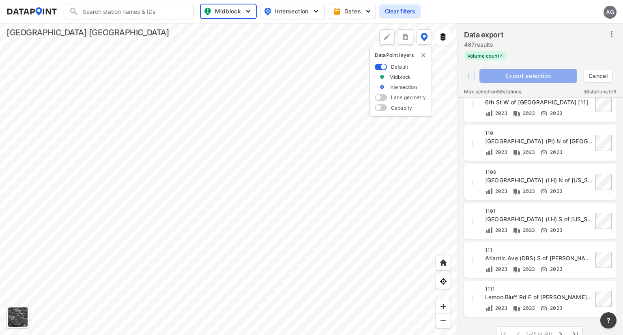
checkbox input "true"
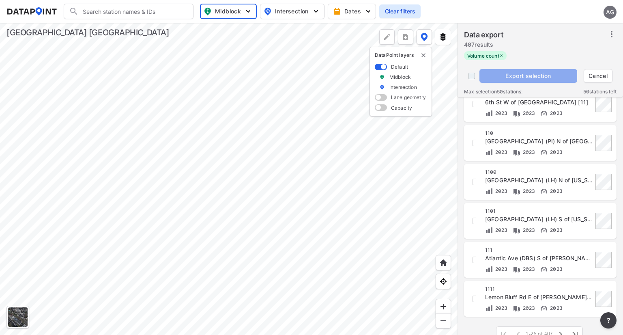
checkbox input "true"
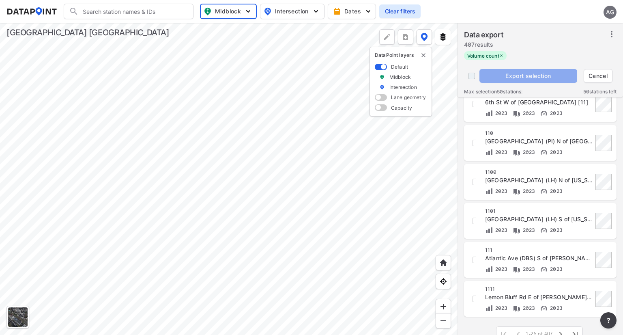
checkbox input "true"
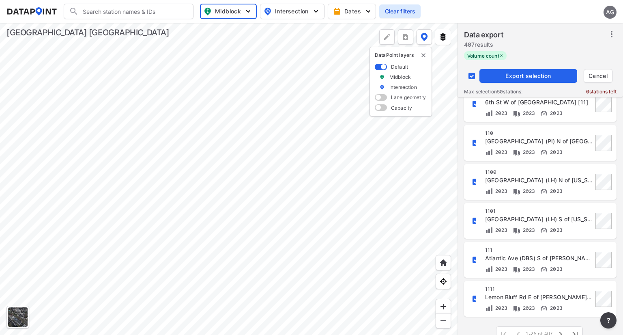
click at [371, 73] on input "decorative checkbox" at bounding box center [471, 75] width 15 height 15
checkbox input "false"
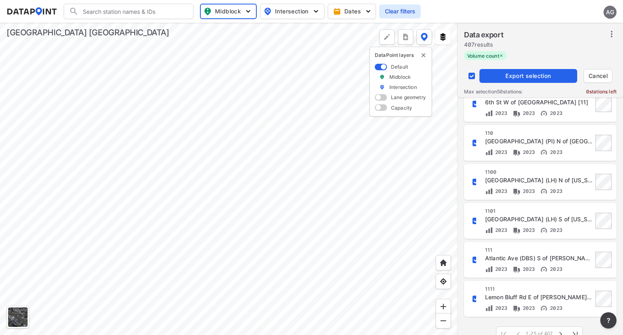
checkbox input "false"
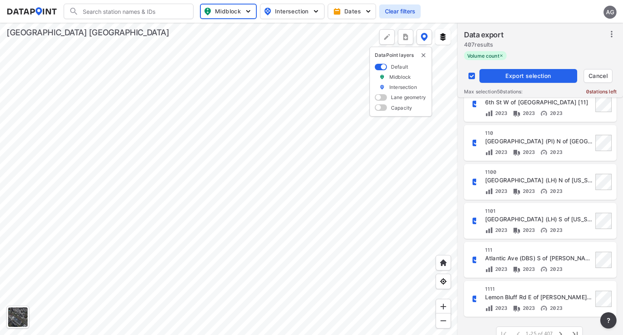
checkbox input "false"
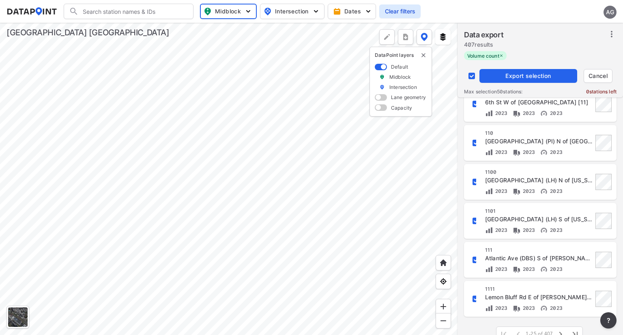
checkbox input "false"
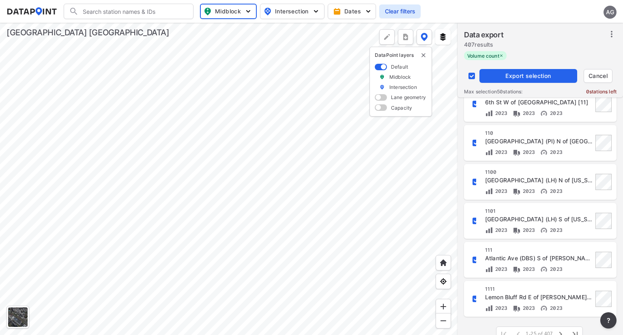
checkbox input "false"
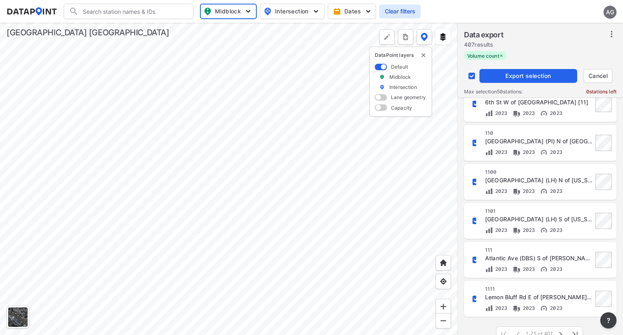
checkbox input "false"
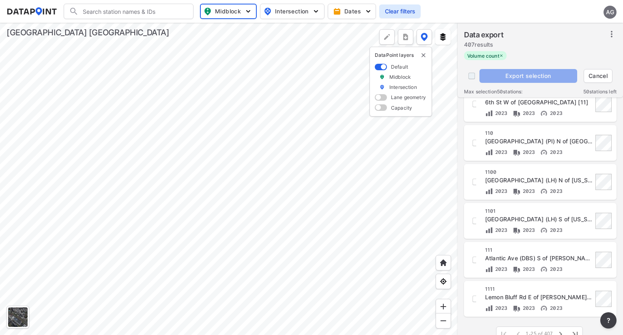
click at [371, 73] on input "decorative checkbox" at bounding box center [471, 75] width 15 height 15
checkbox input "true"
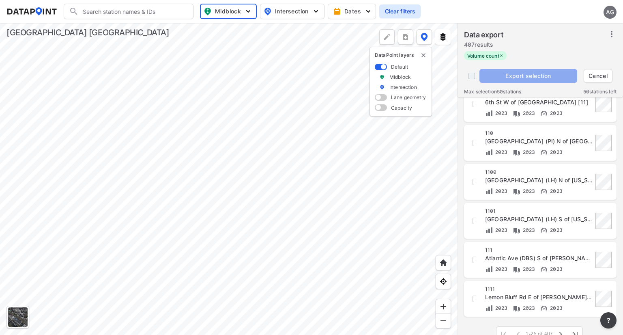
checkbox input "true"
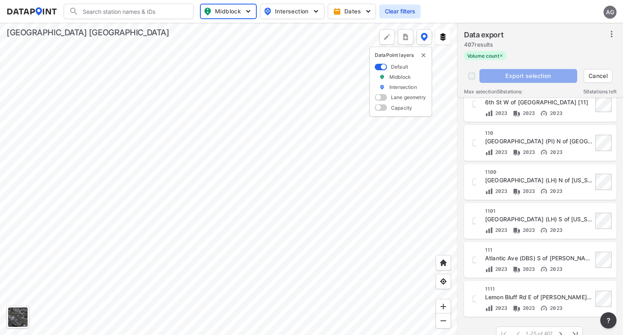
checkbox input "true"
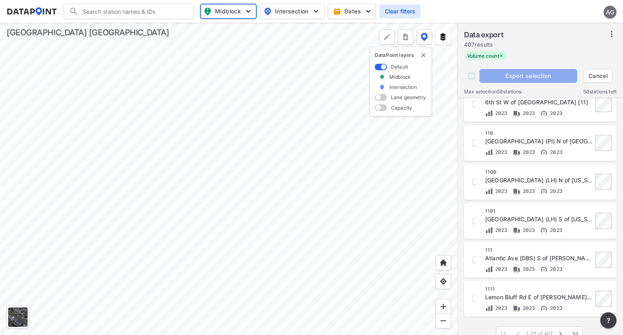
checkbox input "true"
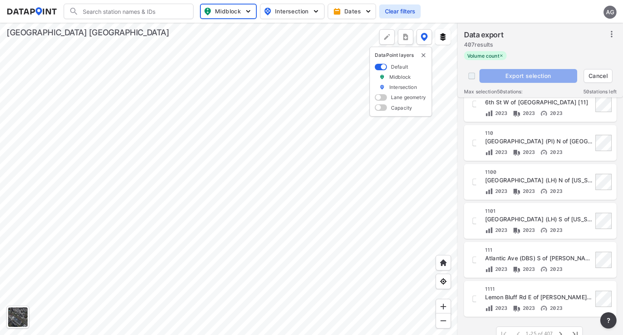
checkbox input "true"
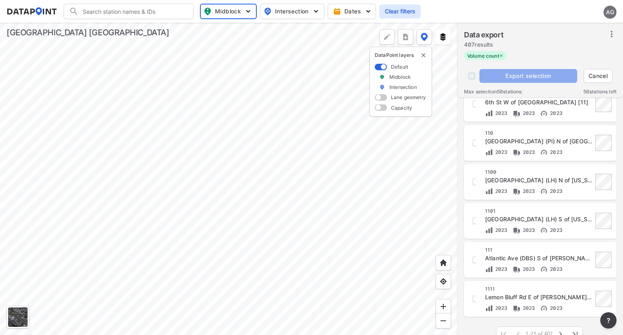
checkbox input "true"
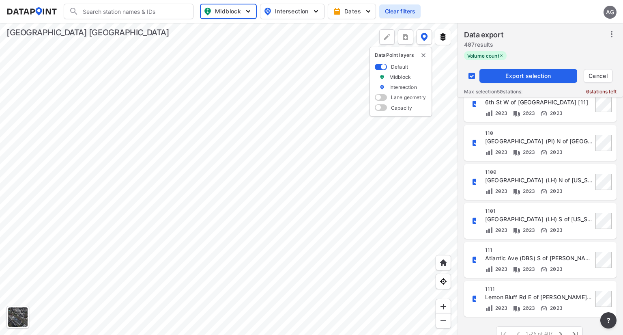
click at [371, 73] on input "decorative checkbox" at bounding box center [471, 75] width 15 height 15
checkbox input "false"
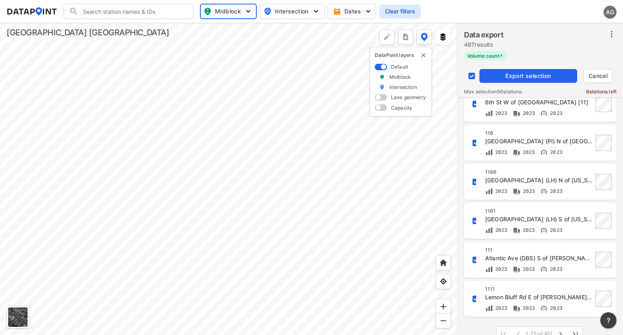
checkbox input "false"
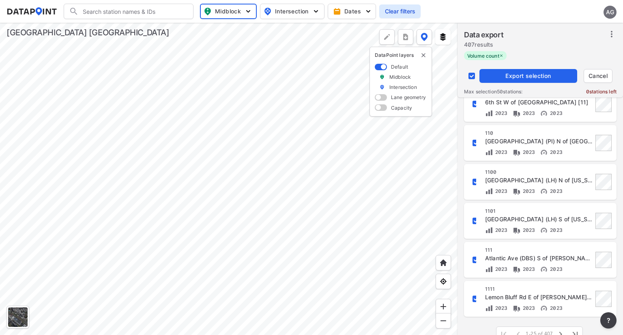
checkbox input "false"
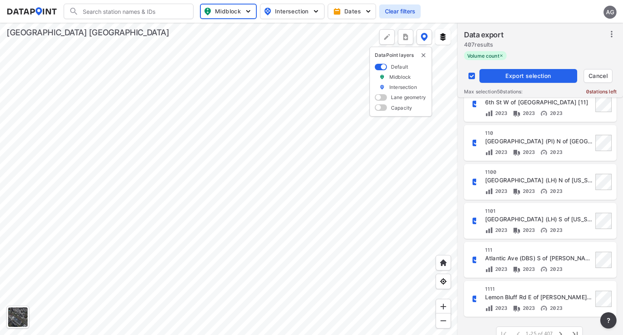
checkbox input "false"
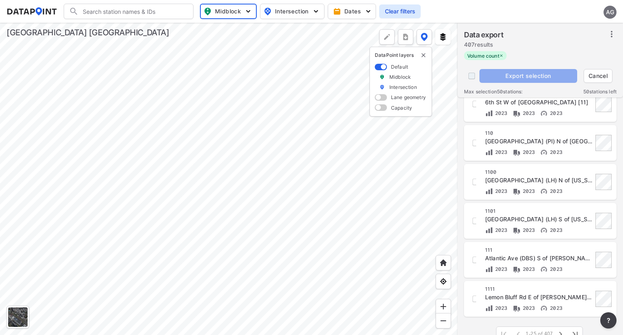
click at [371, 73] on input "decorative checkbox" at bounding box center [471, 75] width 15 height 15
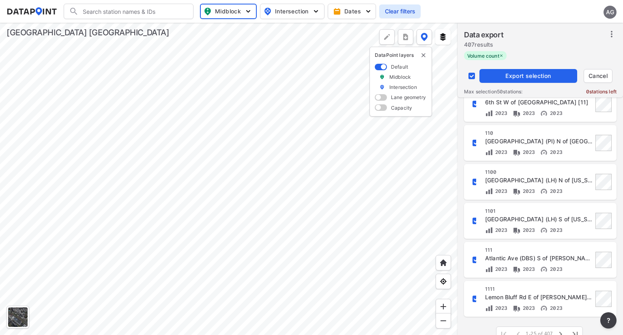
click at [371, 32] on icon at bounding box center [612, 34] width 2 height 6
click at [371, 281] on div "1111 Lemon Bluff Rd E of Duren Ave [1111] 2023 2023 2023" at bounding box center [540, 299] width 153 height 36
click at [316, 13] on img "button" at bounding box center [316, 11] width 8 height 8
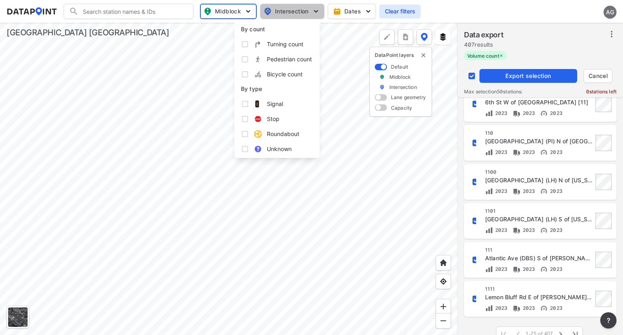
click at [316, 13] on img "button" at bounding box center [316, 11] width 8 height 8
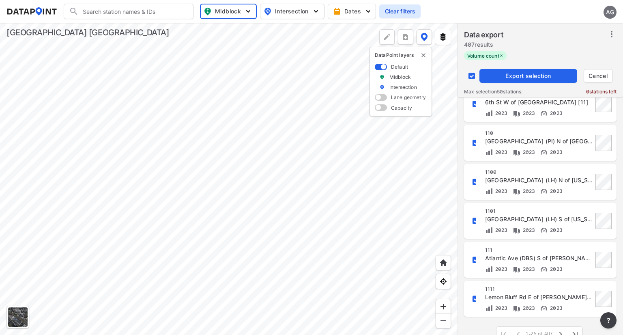
click at [371, 105] on div "6th St W of [GEOGRAPHIC_DATA] [11]" at bounding box center [539, 102] width 108 height 8
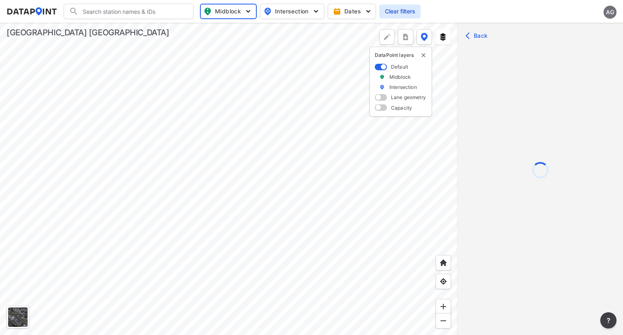
click at [224, 10] on span "Midblock" at bounding box center [227, 11] width 47 height 10
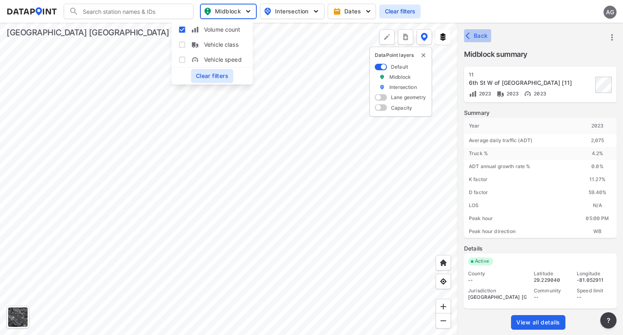
click at [371, 33] on span "Back" at bounding box center [477, 36] width 21 height 8
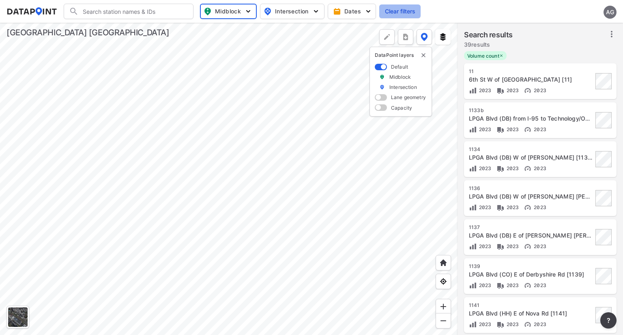
click at [371, 8] on span "Clear filters" at bounding box center [400, 11] width 32 height 8
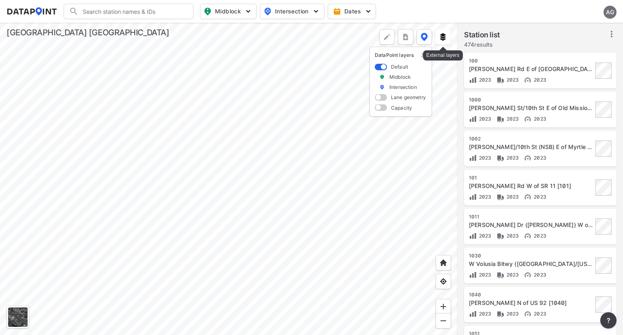
click at [445, 34] on img at bounding box center [443, 37] width 8 height 8
click at [248, 10] on img "button" at bounding box center [248, 11] width 8 height 8
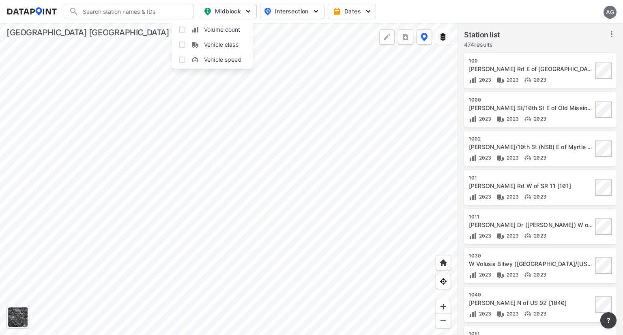
click at [228, 32] on span "Volume count" at bounding box center [222, 29] width 37 height 9
click at [186, 32] on input "Volume count" at bounding box center [182, 30] width 8 height 8
checkbox input "true"
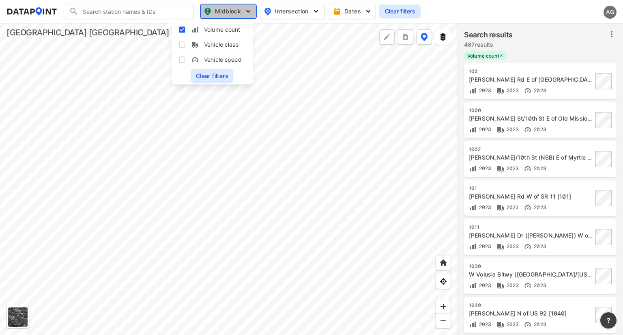
click at [249, 10] on img "button" at bounding box center [248, 11] width 8 height 8
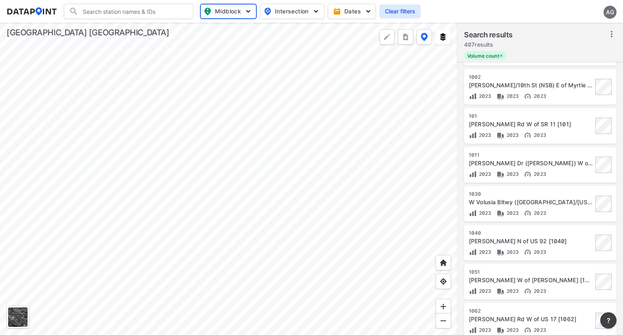
scroll to position [73, 0]
click at [610, 35] on icon at bounding box center [612, 34] width 10 height 10
click at [592, 52] on div "Volume count" at bounding box center [540, 56] width 153 height 11
click at [609, 32] on icon at bounding box center [612, 34] width 10 height 10
click at [590, 53] on div "Volume count" at bounding box center [540, 56] width 153 height 11
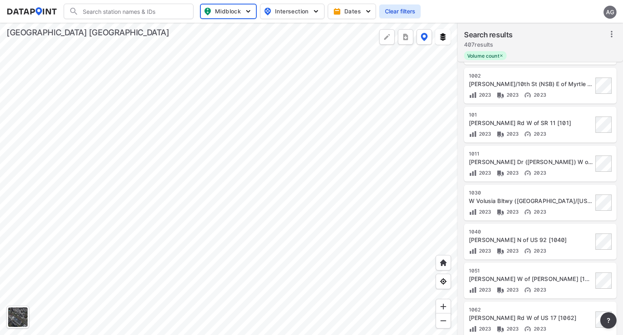
click at [617, 32] on div "Search results 407 results Volume count" at bounding box center [540, 42] width 165 height 39
click at [605, 34] on div "Search results 407 results" at bounding box center [540, 40] width 153 height 22
click at [608, 34] on icon at bounding box center [612, 34] width 10 height 10
click at [588, 53] on div "Volume count" at bounding box center [540, 56] width 153 height 11
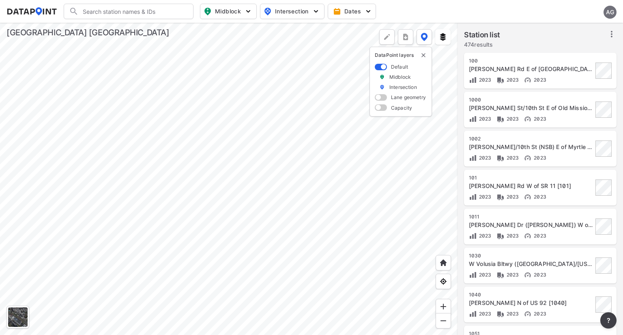
click at [610, 37] on icon at bounding box center [612, 34] width 10 height 10
click at [580, 49] on span "Select stations & export" at bounding box center [576, 52] width 65 height 8
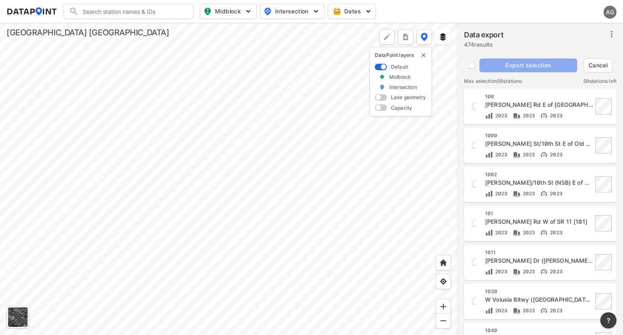
click at [231, 9] on span "Midblock" at bounding box center [228, 11] width 48 height 10
click at [223, 28] on span "Volume count" at bounding box center [222, 29] width 37 height 9
click at [186, 28] on input "Volume count" at bounding box center [182, 30] width 8 height 8
checkbox input "true"
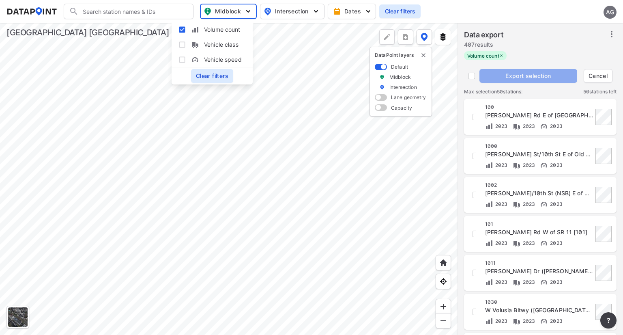
click at [526, 39] on div "Data export 407 results" at bounding box center [540, 40] width 153 height 22
click at [472, 74] on input "decorative checkbox" at bounding box center [471, 75] width 15 height 15
checkbox input "true"
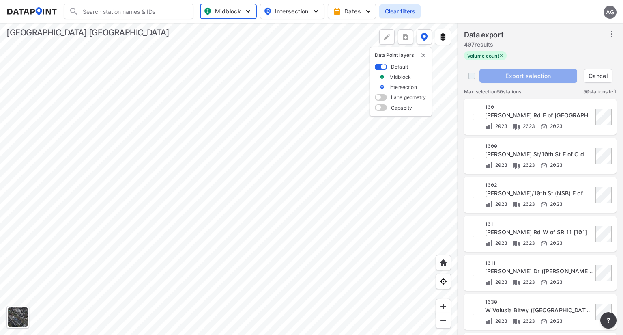
checkbox input "true"
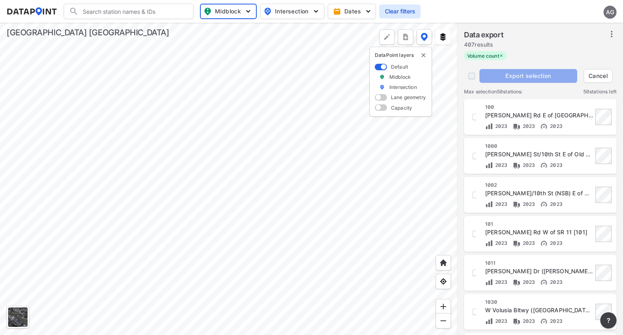
checkbox input "true"
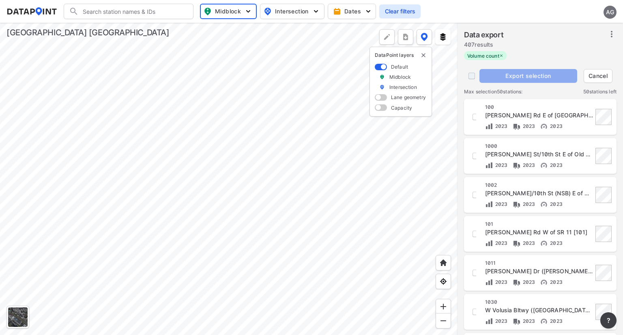
checkbox input "true"
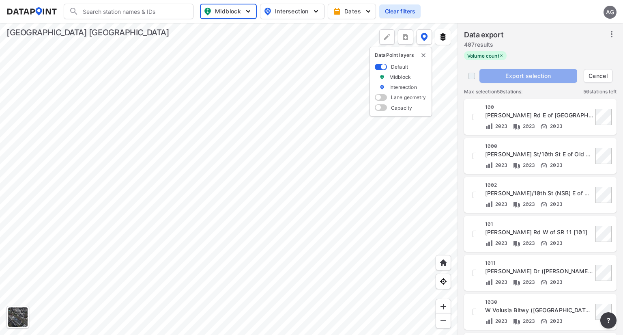
checkbox input "true"
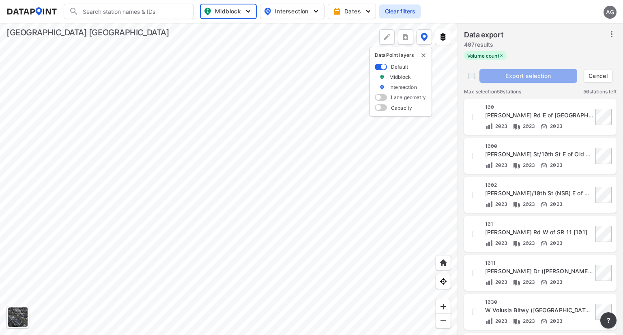
checkbox input "true"
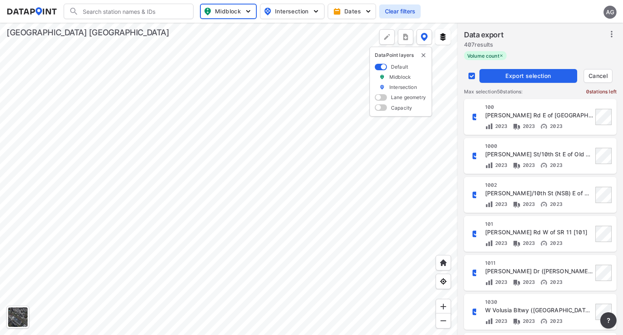
click at [472, 74] on input "decorative checkbox" at bounding box center [471, 75] width 15 height 15
checkbox input "false"
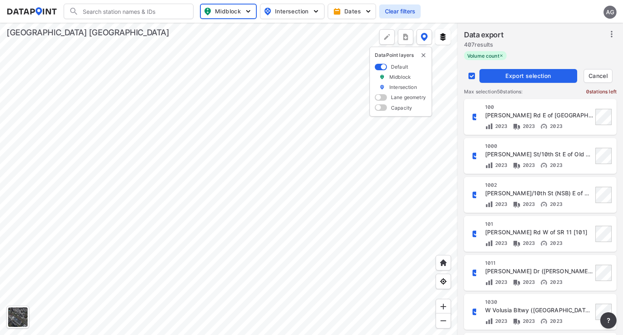
checkbox input "false"
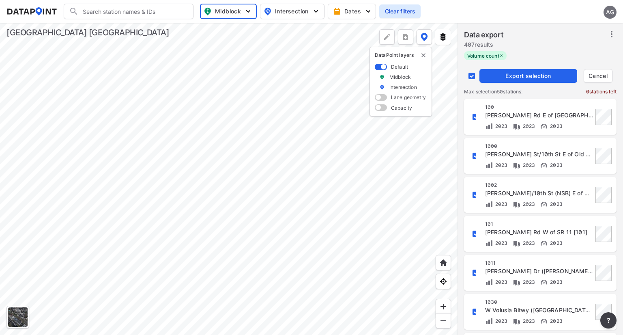
checkbox input "false"
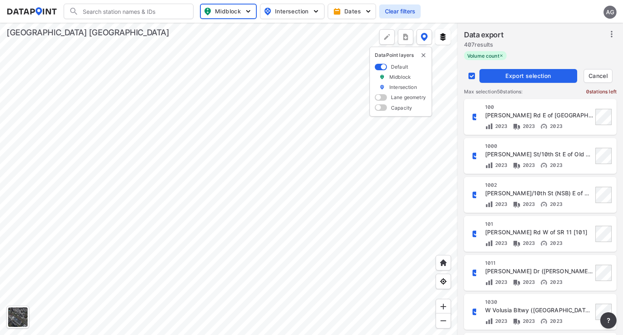
checkbox input "false"
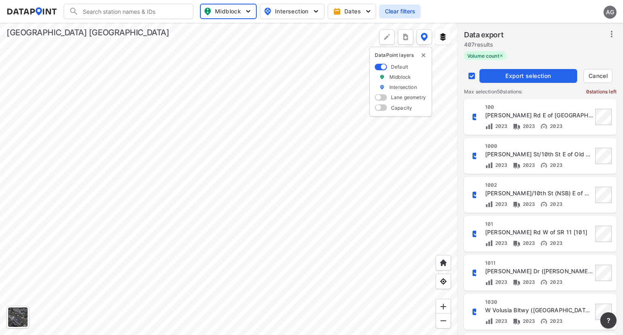
checkbox input "false"
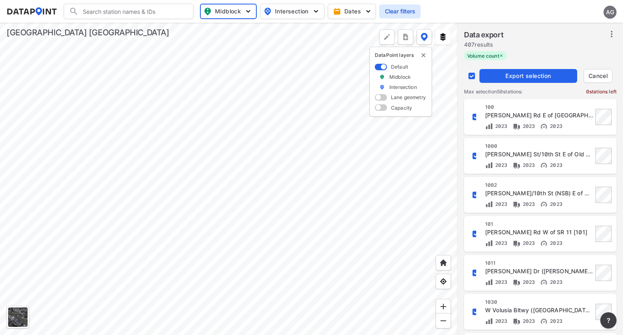
checkbox input "false"
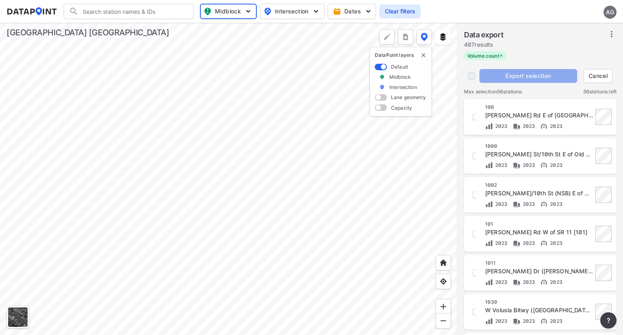
click at [472, 74] on input "decorative checkbox" at bounding box center [471, 75] width 15 height 15
checkbox input "true"
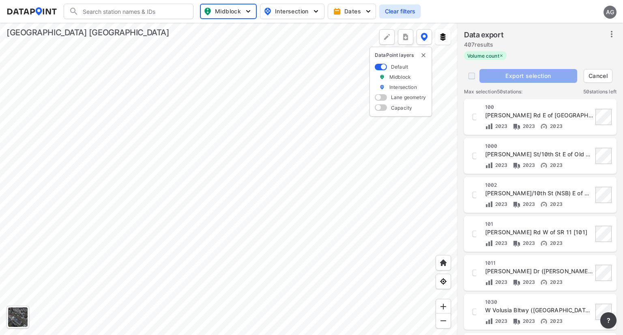
checkbox input "true"
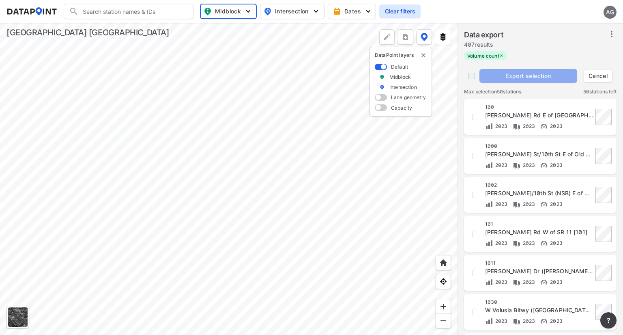
checkbox input "true"
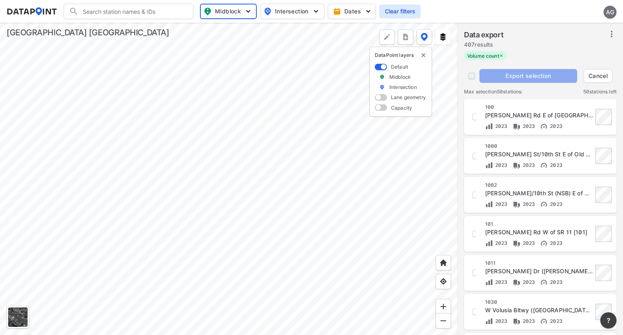
checkbox input "true"
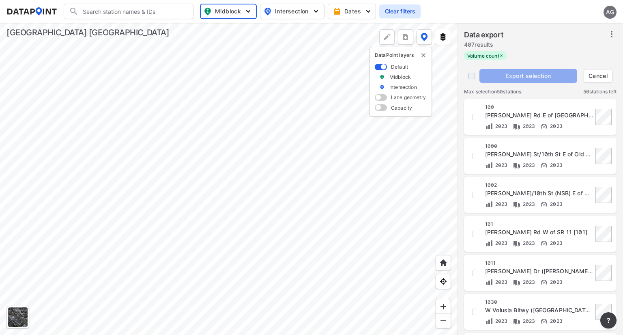
checkbox input "true"
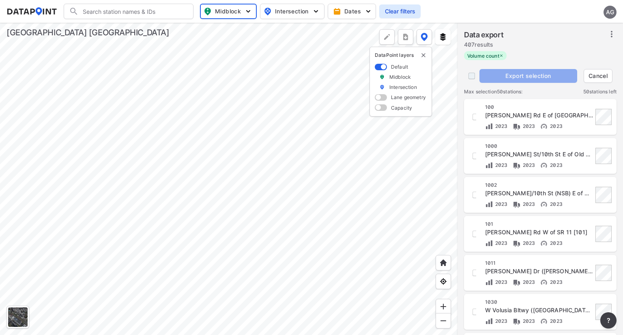
checkbox input "true"
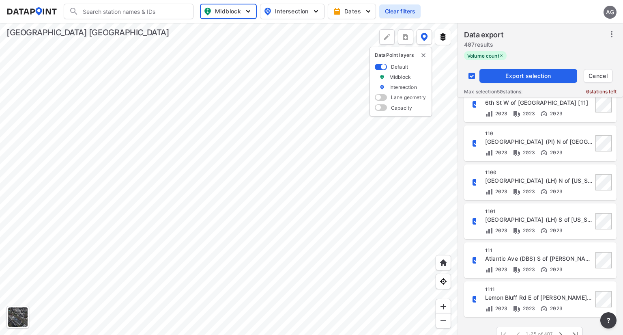
scroll to position [753, 0]
click at [514, 75] on span "Export selection" at bounding box center [528, 76] width 91 height 8
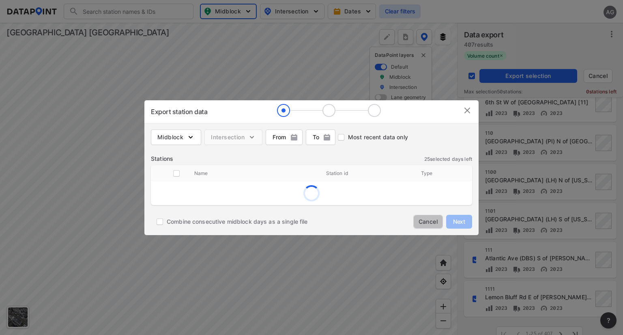
click at [429, 217] on span "Cancel" at bounding box center [428, 221] width 19 height 8
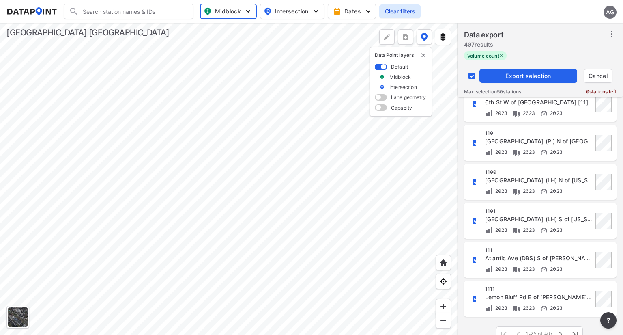
click at [475, 296] on input "decorative checkbox" at bounding box center [476, 299] width 14 height 14
checkbox input "false"
click at [472, 260] on input "decorative checkbox" at bounding box center [476, 260] width 14 height 14
checkbox input "false"
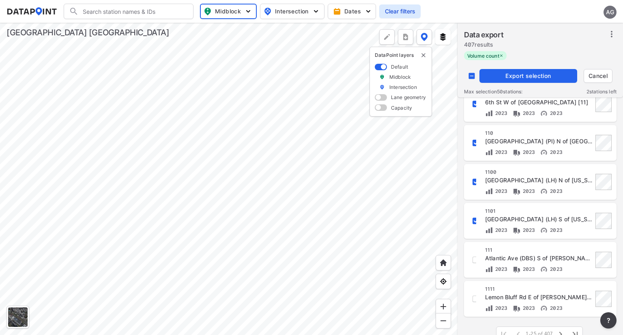
click at [472, 222] on input "decorative checkbox" at bounding box center [476, 221] width 14 height 14
checkbox input "false"
click at [471, 182] on input "decorative checkbox" at bounding box center [476, 182] width 14 height 14
checkbox input "false"
click at [472, 143] on input "decorative checkbox" at bounding box center [476, 143] width 14 height 14
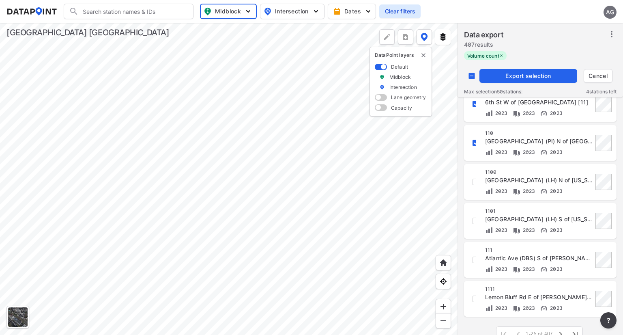
checkbox input "false"
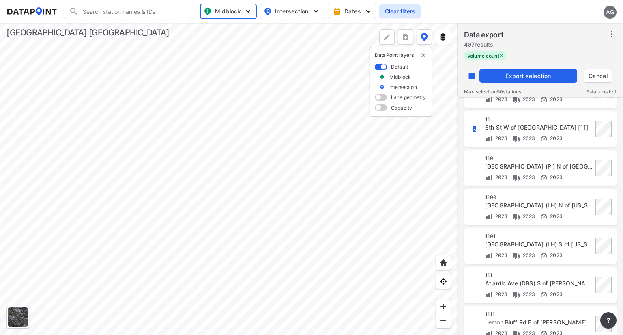
scroll to position [725, 0]
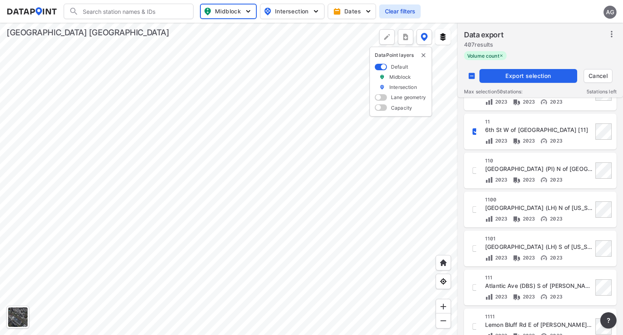
click at [474, 133] on input "decorative checkbox" at bounding box center [476, 132] width 14 height 14
checkbox input "false"
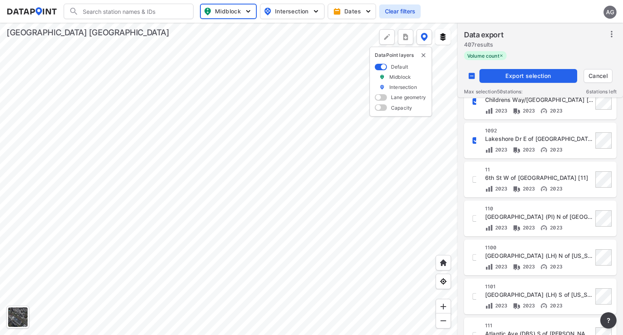
scroll to position [677, 0]
click at [473, 138] on input "decorative checkbox" at bounding box center [476, 141] width 14 height 14
checkbox input "false"
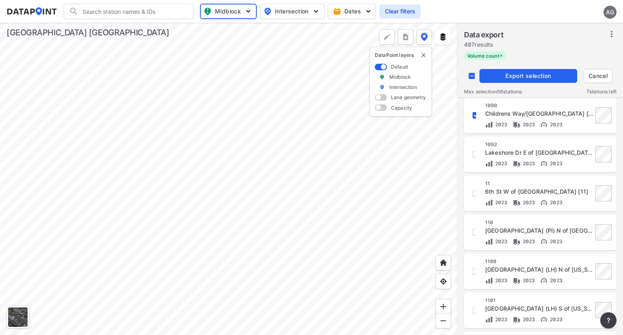
scroll to position [661, 0]
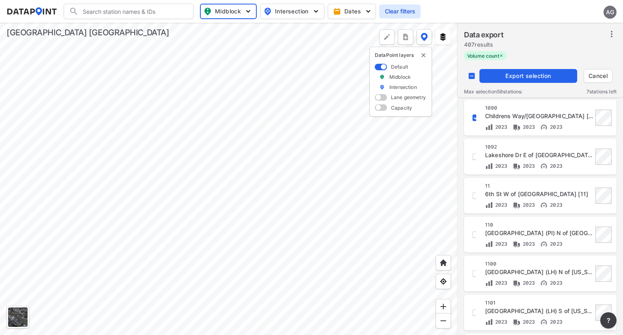
click at [473, 116] on input "decorative checkbox" at bounding box center [476, 118] width 14 height 14
checkbox input "false"
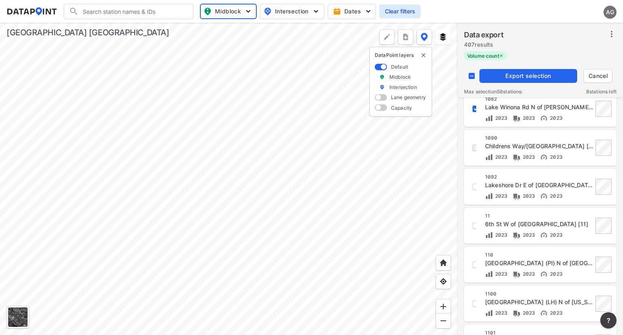
scroll to position [630, 0]
click at [474, 105] on input "decorative checkbox" at bounding box center [476, 110] width 14 height 14
checkbox input "false"
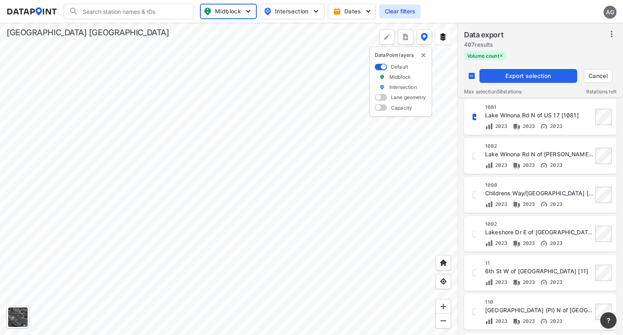
click at [472, 118] on input "decorative checkbox" at bounding box center [476, 117] width 14 height 14
click at [474, 116] on input "decorative checkbox" at bounding box center [476, 117] width 14 height 14
checkbox input "false"
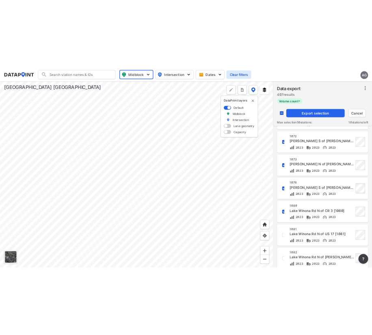
scroll to position [420, 0]
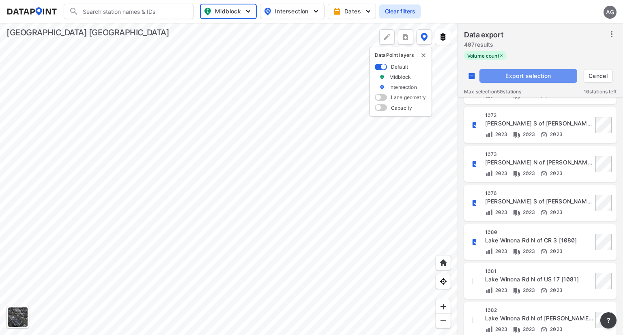
drag, startPoint x: 507, startPoint y: 74, endPoint x: 522, endPoint y: 77, distance: 16.2
click at [522, 77] on span "Export selection" at bounding box center [528, 76] width 91 height 8
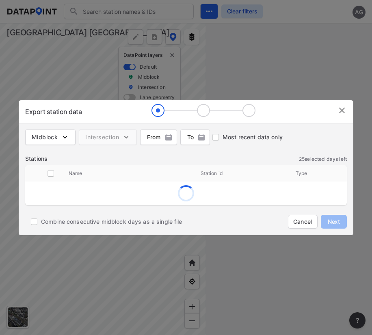
click at [345, 110] on img at bounding box center [342, 110] width 10 height 10
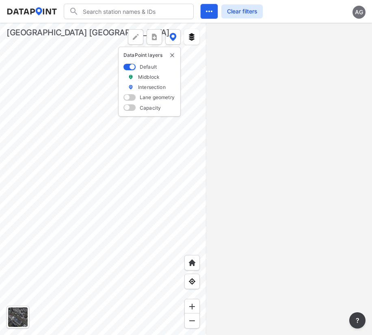
click at [313, 103] on div at bounding box center [288, 179] width 165 height 312
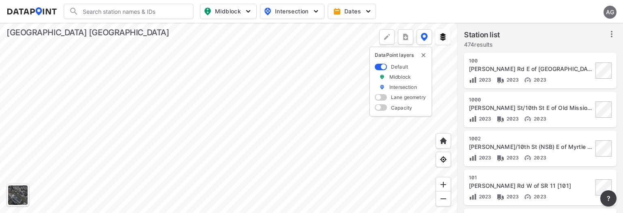
click at [301, 126] on div at bounding box center [229, 118] width 458 height 190
click at [240, 4] on button "Midblock" at bounding box center [228, 11] width 57 height 15
click at [226, 26] on span "Volume count" at bounding box center [222, 29] width 37 height 9
click at [186, 26] on input "Volume count" at bounding box center [182, 30] width 8 height 8
checkbox input "true"
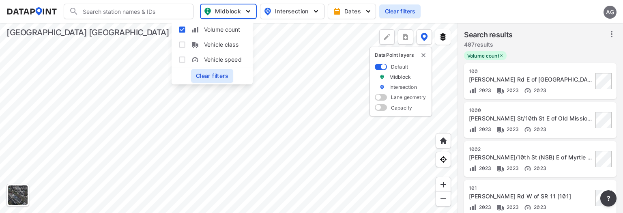
click at [549, 52] on div "Volume count" at bounding box center [540, 56] width 153 height 11
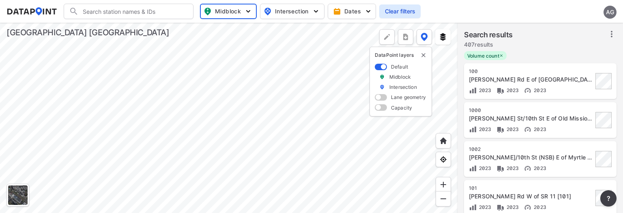
click at [610, 33] on icon at bounding box center [612, 34] width 10 height 10
drag, startPoint x: 593, startPoint y: 54, endPoint x: 606, endPoint y: 53, distance: 12.2
click at [606, 53] on span "Select stations & export" at bounding box center [576, 52] width 65 height 8
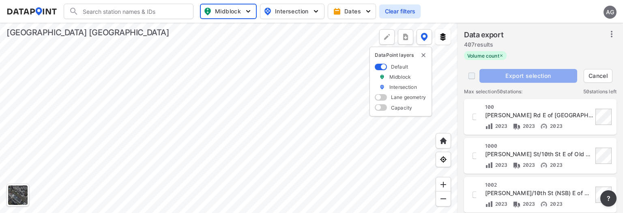
click at [473, 75] on input "decorative checkbox" at bounding box center [471, 75] width 15 height 15
checkbox input "true"
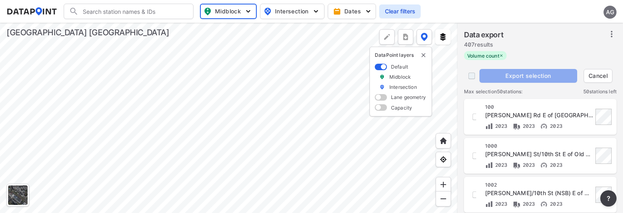
checkbox input "true"
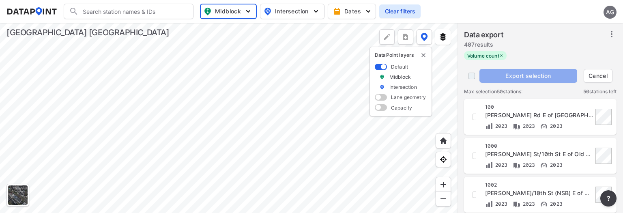
checkbox input "true"
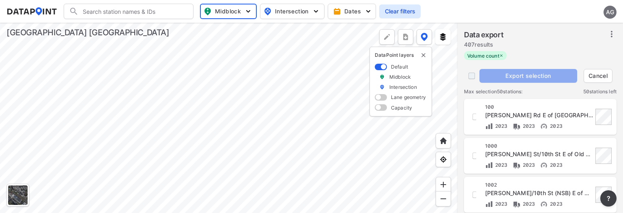
checkbox input "true"
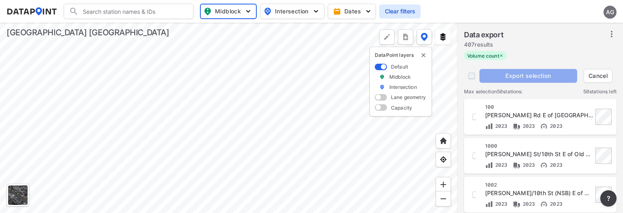
checkbox input "true"
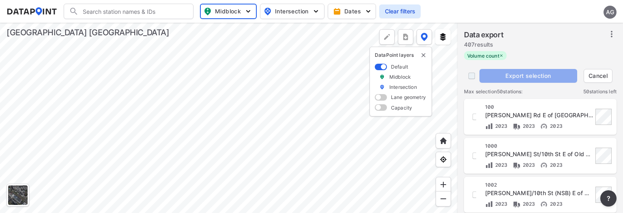
checkbox input "true"
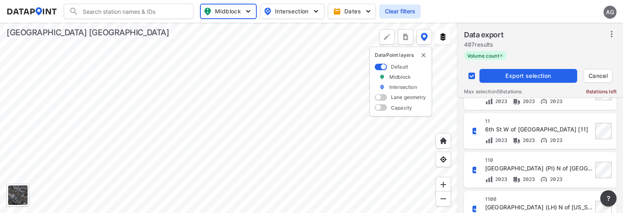
scroll to position [874, 0]
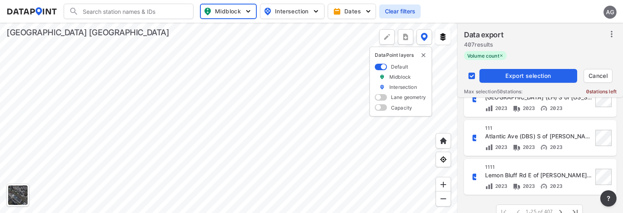
click at [474, 174] on input "decorative checkbox" at bounding box center [476, 177] width 14 height 14
checkbox input "false"
click at [474, 136] on input "decorative checkbox" at bounding box center [476, 138] width 14 height 14
checkbox input "false"
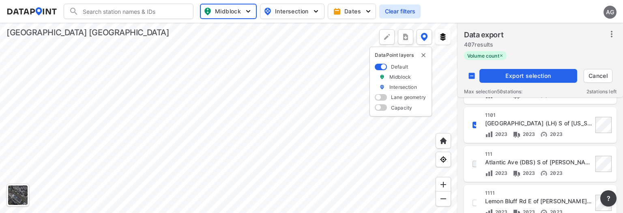
scroll to position [842, 0]
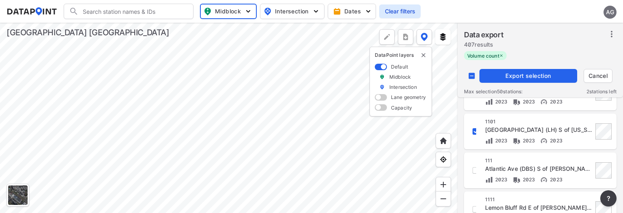
click at [475, 131] on input "decorative checkbox" at bounding box center [476, 132] width 14 height 14
checkbox input "false"
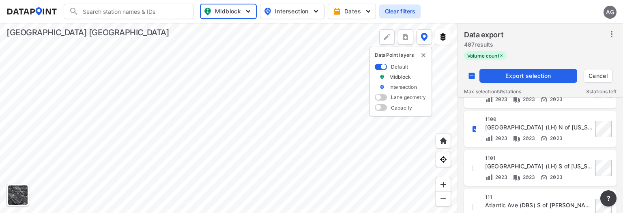
click at [475, 131] on input "decorative checkbox" at bounding box center [476, 129] width 14 height 14
checkbox input "false"
click at [475, 131] on input "decorative checkbox" at bounding box center [476, 129] width 14 height 14
checkbox input "false"
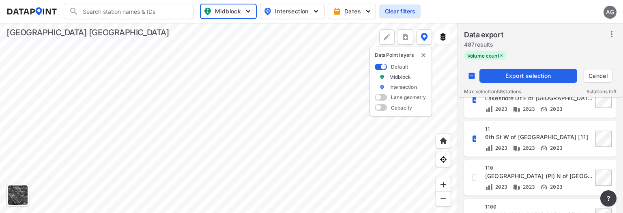
scroll to position [717, 0]
click at [475, 141] on input "decorative checkbox" at bounding box center [476, 140] width 14 height 14
checkbox input "false"
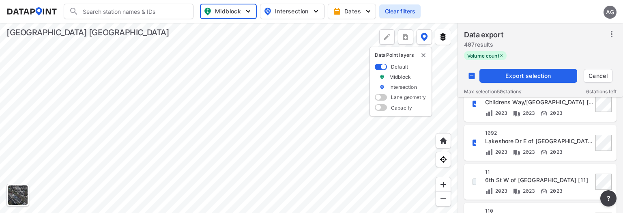
click at [475, 141] on input "decorative checkbox" at bounding box center [476, 143] width 14 height 14
checkbox input "false"
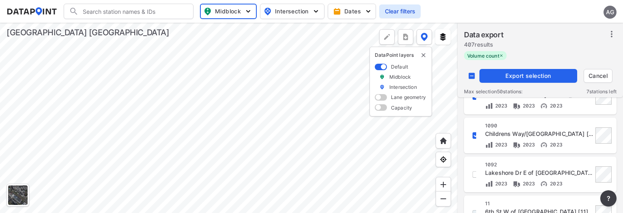
scroll to position [641, 0]
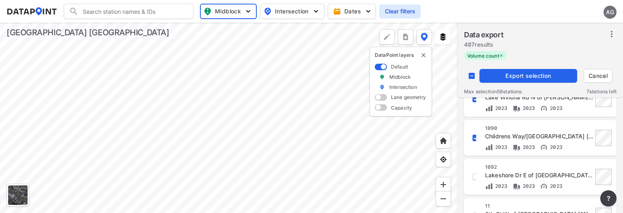
click at [475, 140] on input "decorative checkbox" at bounding box center [476, 138] width 14 height 14
checkbox input "false"
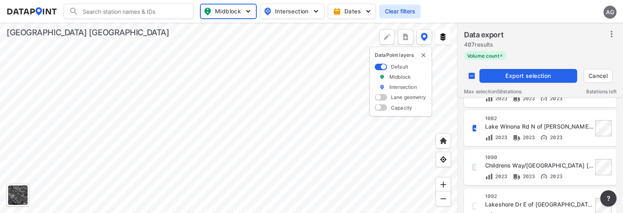
scroll to position [612, 0]
click at [475, 127] on input "decorative checkbox" at bounding box center [476, 128] width 14 height 14
checkbox input "false"
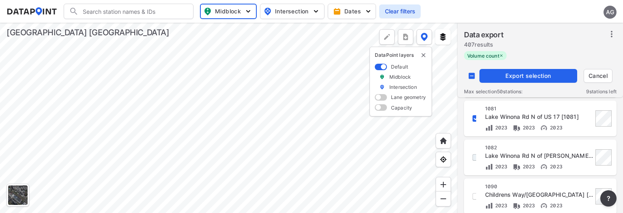
scroll to position [578, 0]
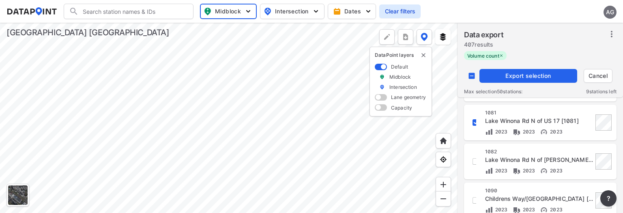
click at [475, 122] on input "decorative checkbox" at bounding box center [476, 123] width 14 height 14
checkbox input "false"
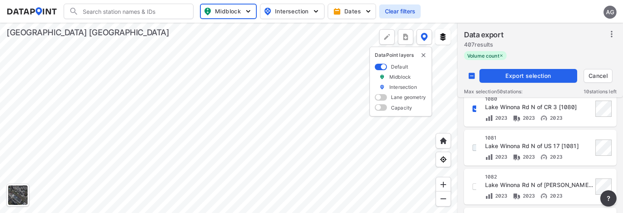
scroll to position [546, 0]
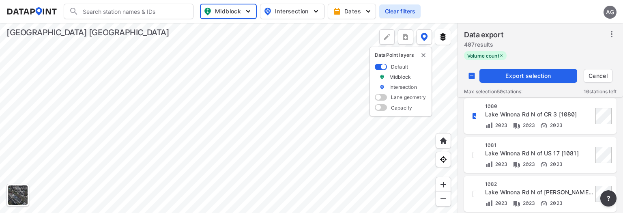
click at [472, 113] on input "decorative checkbox" at bounding box center [476, 116] width 14 height 14
checkbox input "false"
click at [473, 114] on input "decorative checkbox" at bounding box center [476, 116] width 14 height 14
checkbox input "false"
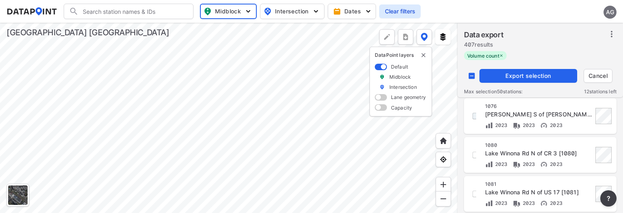
scroll to position [472, 0]
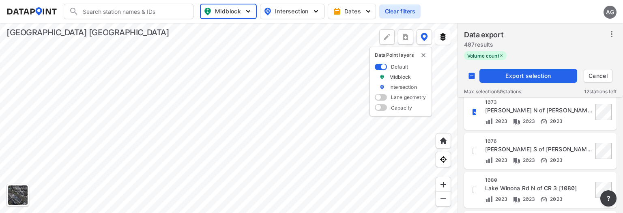
click at [474, 112] on input "decorative checkbox" at bounding box center [476, 112] width 14 height 14
checkbox input "false"
click at [474, 114] on input "decorative checkbox" at bounding box center [476, 112] width 14 height 14
checkbox input "false"
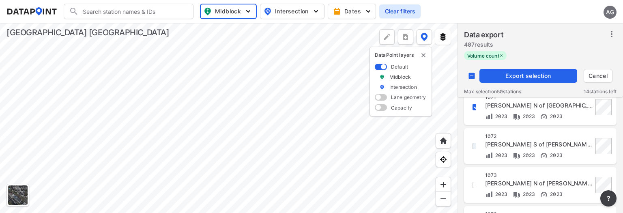
scroll to position [398, 0]
click at [474, 110] on input "decorative checkbox" at bounding box center [476, 108] width 14 height 14
checkbox input "false"
click at [474, 110] on input "decorative checkbox" at bounding box center [476, 109] width 14 height 14
checkbox input "false"
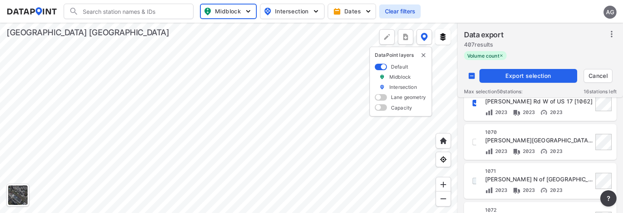
scroll to position [324, 0]
click at [475, 105] on input "decorative checkbox" at bounding box center [476, 104] width 14 height 14
checkbox input "false"
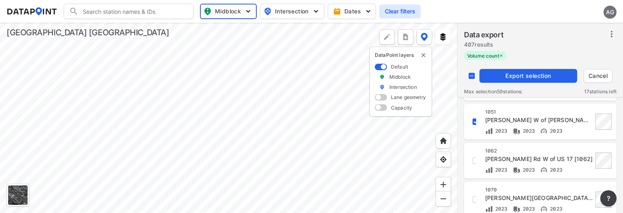
scroll to position [265, 0]
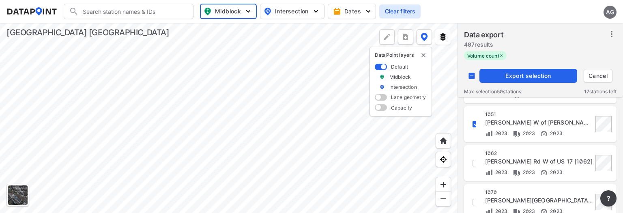
click at [475, 122] on input "decorative checkbox" at bounding box center [476, 124] width 14 height 14
checkbox input "false"
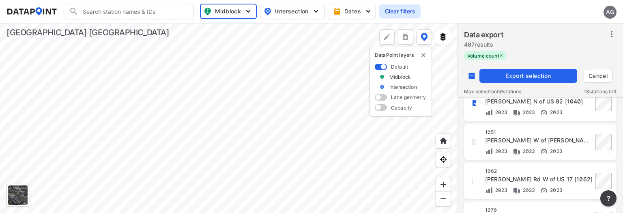
scroll to position [245, 0]
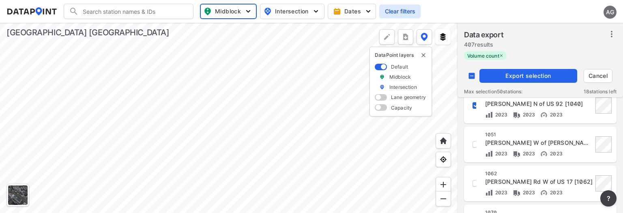
click at [473, 106] on input "decorative checkbox" at bounding box center [476, 106] width 14 height 14
checkbox input "false"
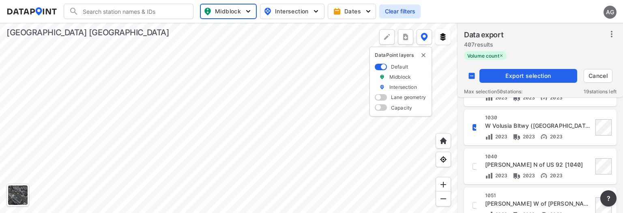
scroll to position [183, 0]
click at [475, 129] on input "decorative checkbox" at bounding box center [476, 129] width 14 height 14
checkbox input "false"
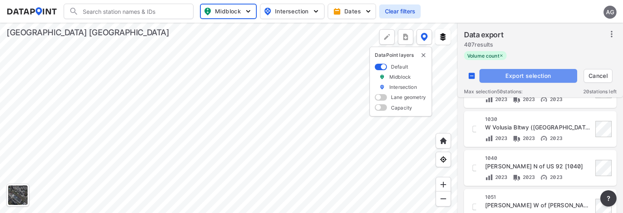
click at [509, 73] on span "Export selection" at bounding box center [528, 76] width 91 height 8
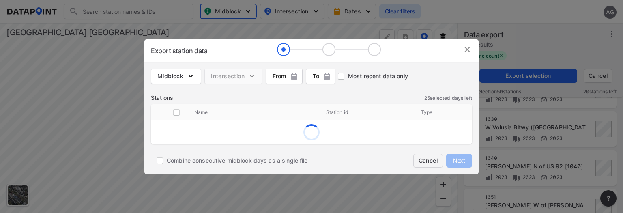
click at [425, 165] on button "Cancel" at bounding box center [428, 161] width 30 height 14
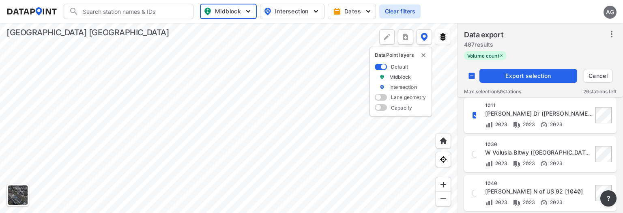
scroll to position [111, 0]
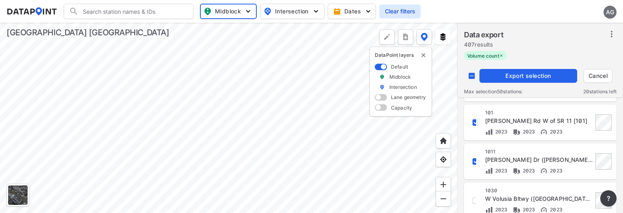
click at [474, 159] on input "decorative checkbox" at bounding box center [476, 162] width 14 height 14
checkbox input "false"
click at [474, 120] on input "decorative checkbox" at bounding box center [476, 123] width 14 height 14
checkbox input "false"
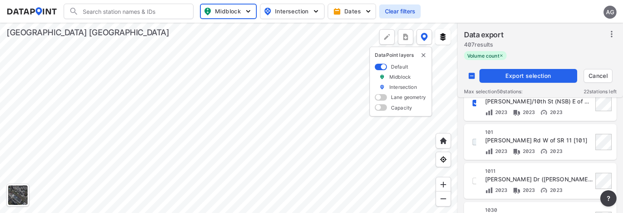
scroll to position [92, 0]
click at [475, 104] on input "decorative checkbox" at bounding box center [476, 103] width 14 height 14
checkbox input "false"
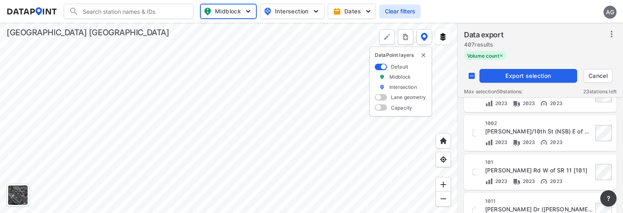
scroll to position [18, 0]
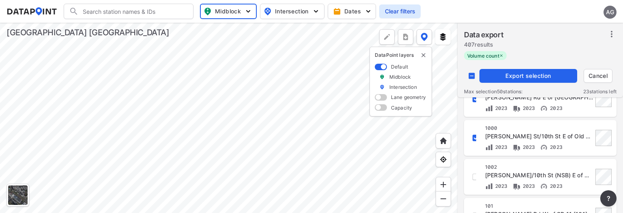
click at [475, 137] on input "decorative checkbox" at bounding box center [476, 138] width 14 height 14
checkbox input "false"
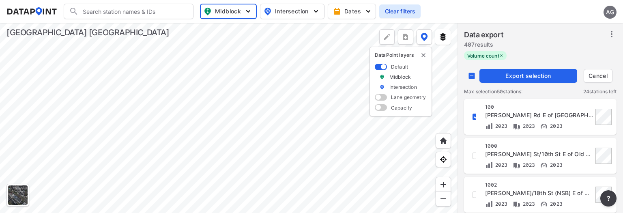
click at [475, 116] on input "decorative checkbox" at bounding box center [476, 117] width 14 height 14
checkbox input "false"
click at [503, 75] on span "Export selection" at bounding box center [528, 76] width 91 height 8
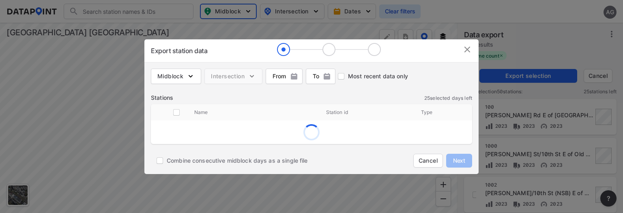
click at [466, 47] on img at bounding box center [467, 50] width 10 height 10
